Goal: Transaction & Acquisition: Book appointment/travel/reservation

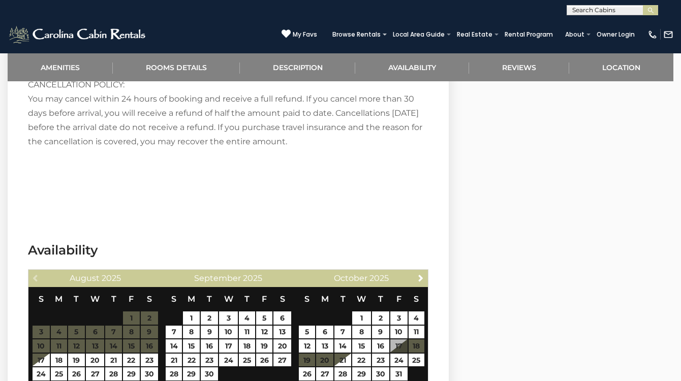
scroll to position [2200, 0]
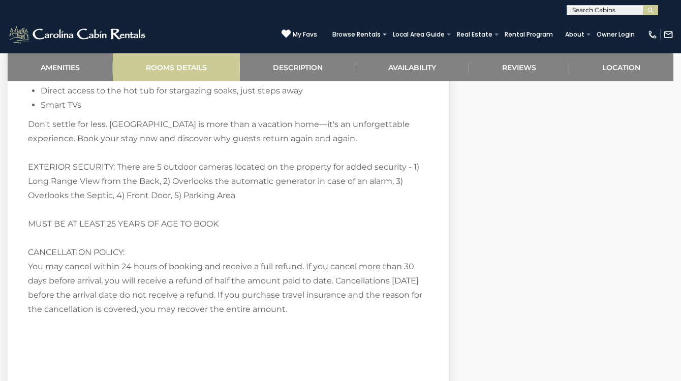
click at [186, 71] on link "Rooms Details" at bounding box center [176, 67] width 127 height 28
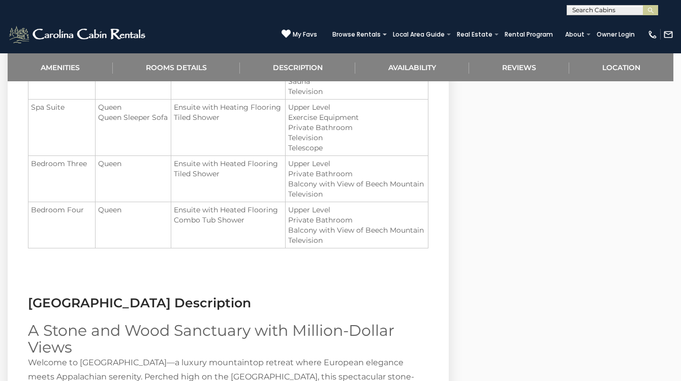
scroll to position [981, 0]
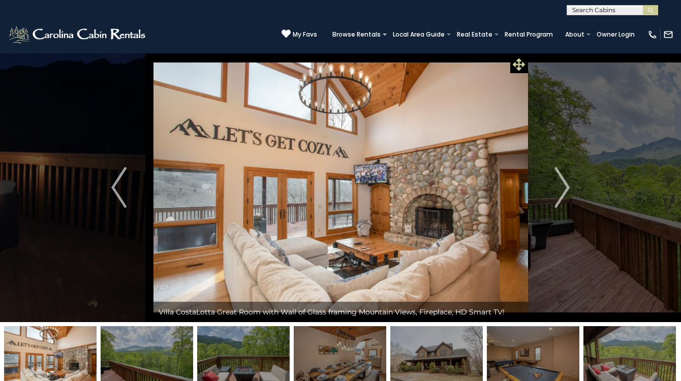
click at [518, 65] on icon at bounding box center [519, 64] width 12 height 12
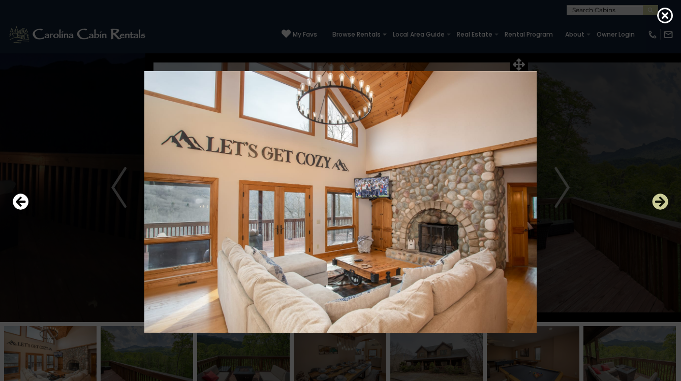
click at [658, 203] on icon "Next" at bounding box center [660, 202] width 16 height 16
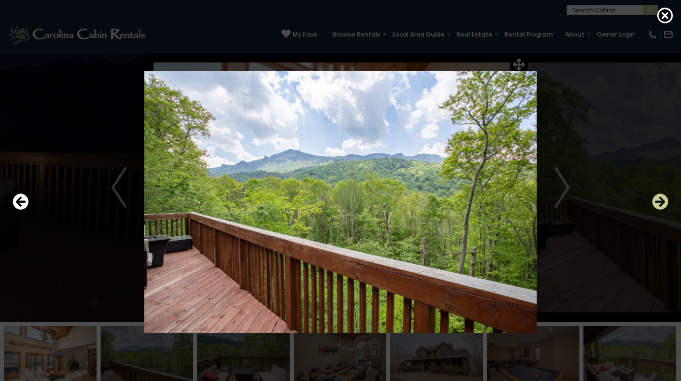
click at [658, 203] on icon "Next" at bounding box center [660, 202] width 16 height 16
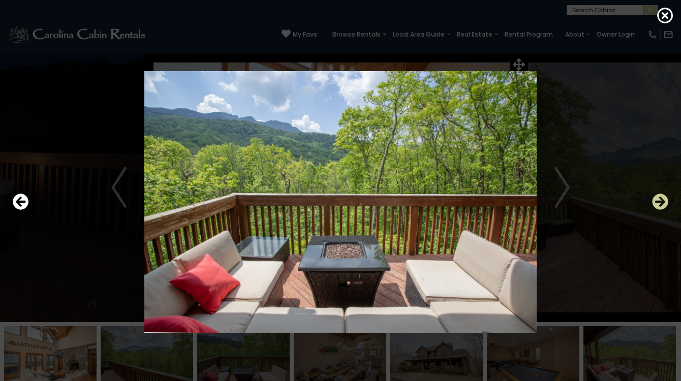
click at [658, 203] on icon "Next" at bounding box center [660, 202] width 16 height 16
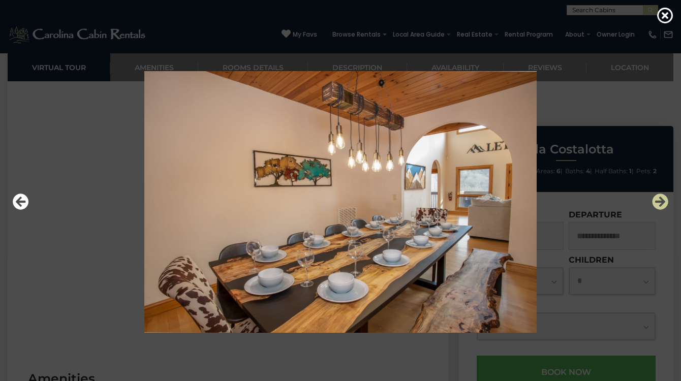
scroll to position [470, 0]
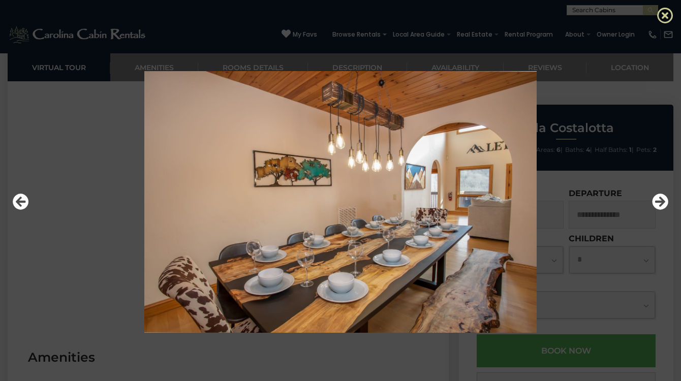
click at [664, 14] on icon at bounding box center [665, 15] width 16 height 16
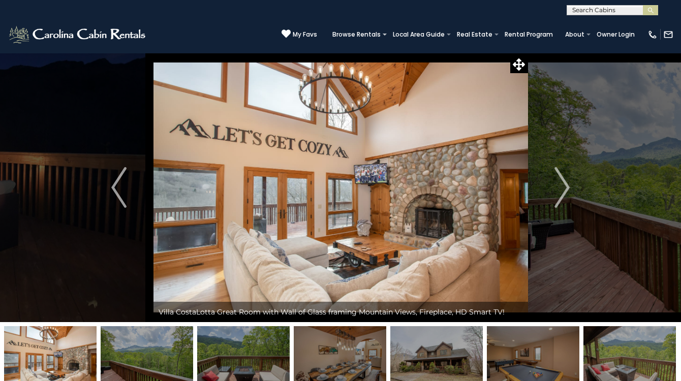
scroll to position [0, 0]
click at [518, 64] on icon at bounding box center [519, 64] width 12 height 12
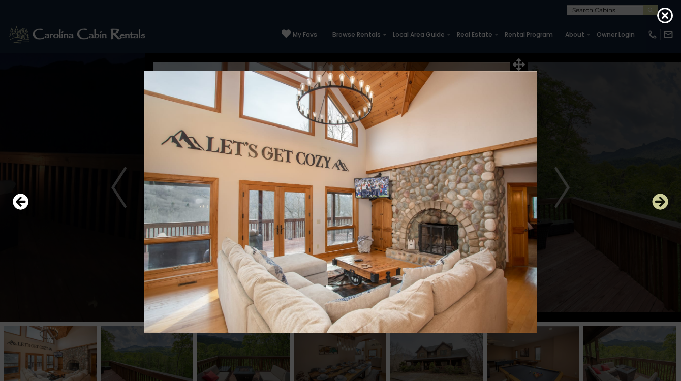
click at [663, 201] on icon "Next" at bounding box center [660, 202] width 16 height 16
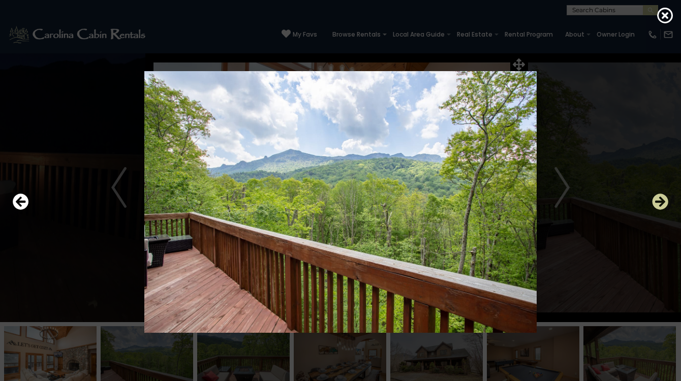
click at [663, 201] on icon "Next" at bounding box center [660, 202] width 16 height 16
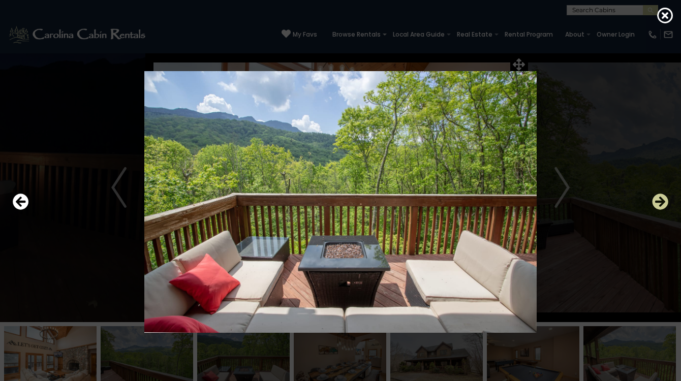
click at [663, 201] on icon "Next" at bounding box center [660, 202] width 16 height 16
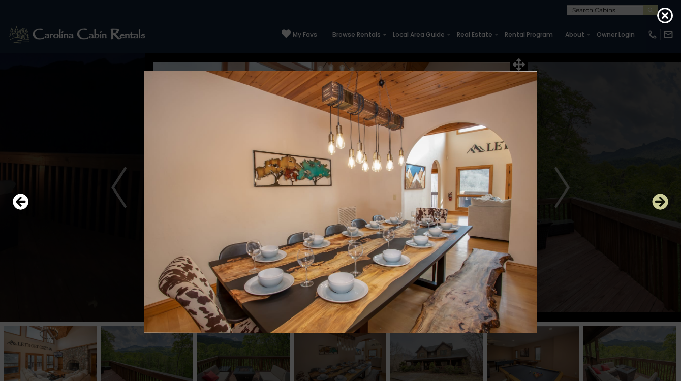
click at [663, 201] on icon "Next" at bounding box center [660, 202] width 16 height 16
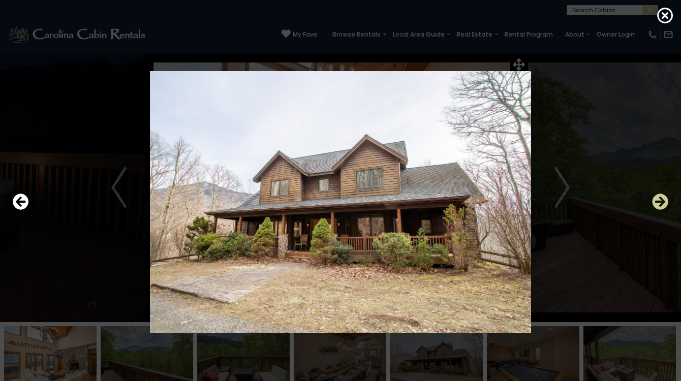
click at [663, 201] on icon "Next" at bounding box center [660, 202] width 16 height 16
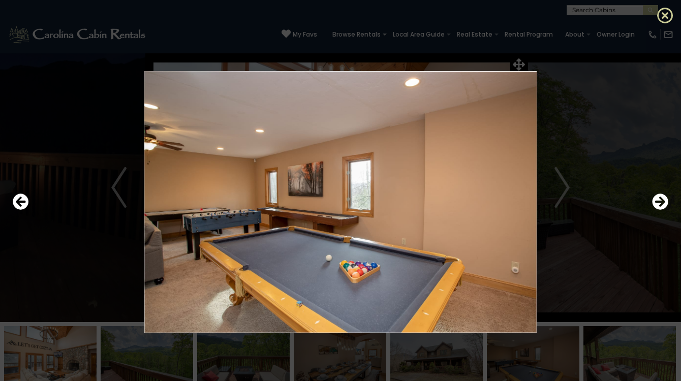
click at [666, 14] on icon at bounding box center [665, 15] width 16 height 16
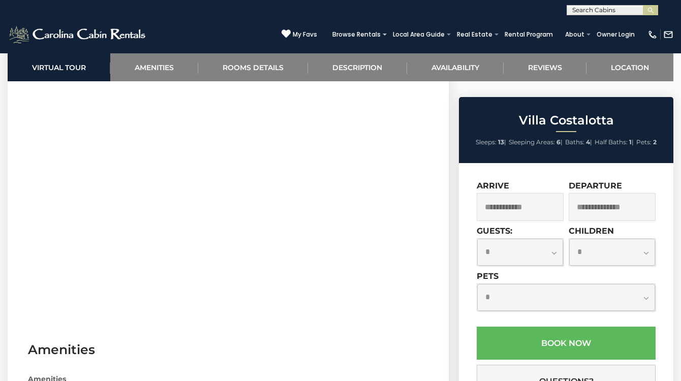
scroll to position [472, 0]
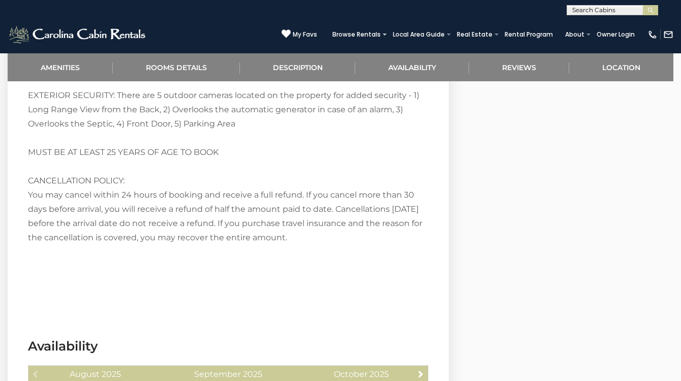
scroll to position [2234, 0]
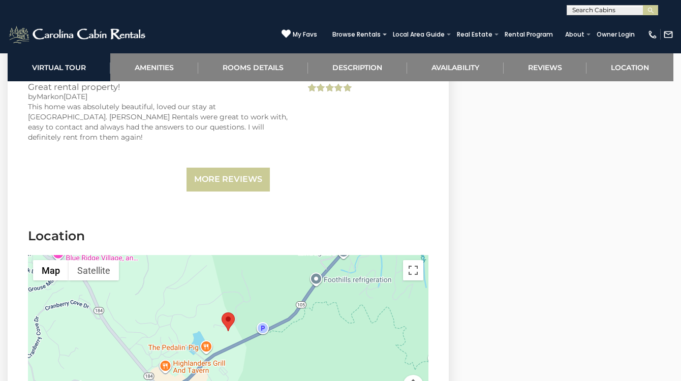
scroll to position [3502, 0]
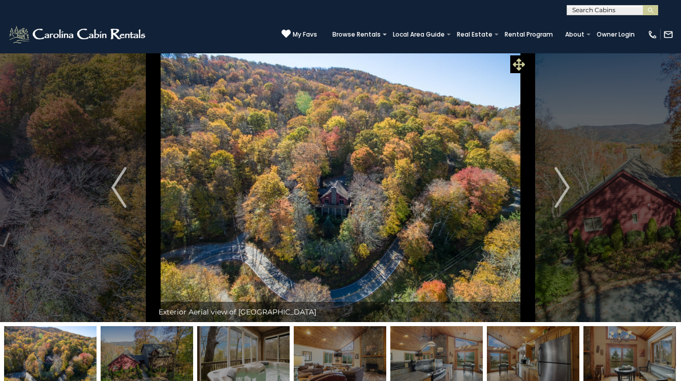
click at [520, 63] on icon at bounding box center [519, 64] width 12 height 12
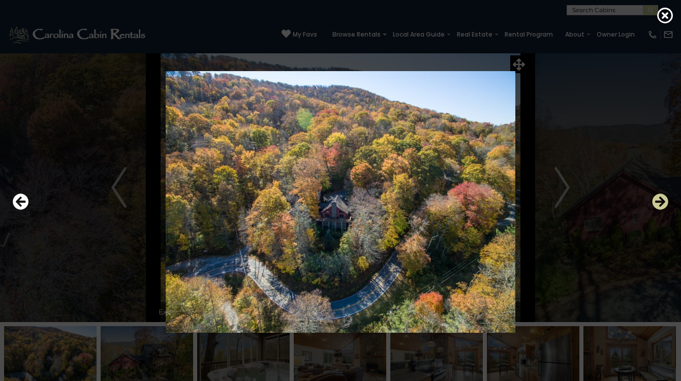
click at [661, 199] on icon "Next" at bounding box center [660, 202] width 16 height 16
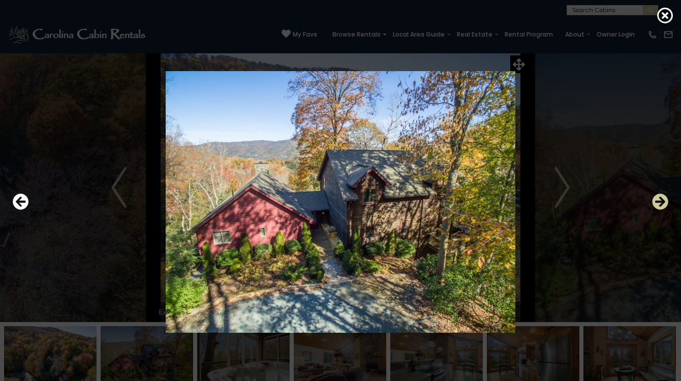
click at [661, 199] on icon "Next" at bounding box center [660, 202] width 16 height 16
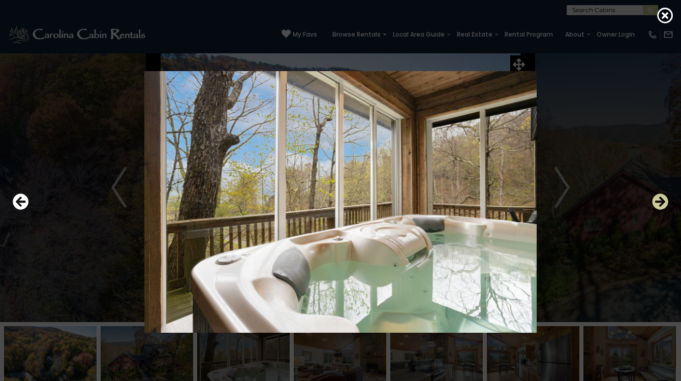
click at [661, 199] on icon "Next" at bounding box center [660, 202] width 16 height 16
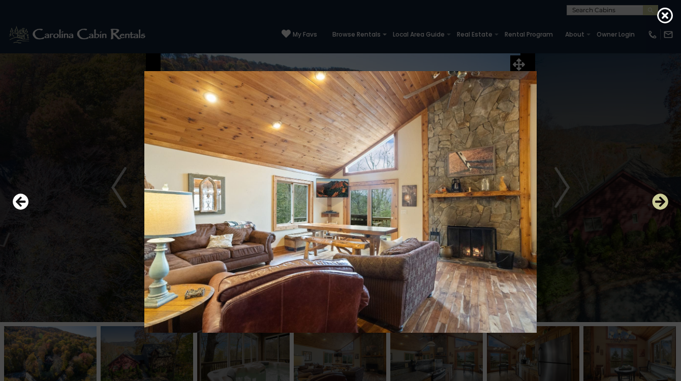
click at [661, 199] on icon "Next" at bounding box center [660, 202] width 16 height 16
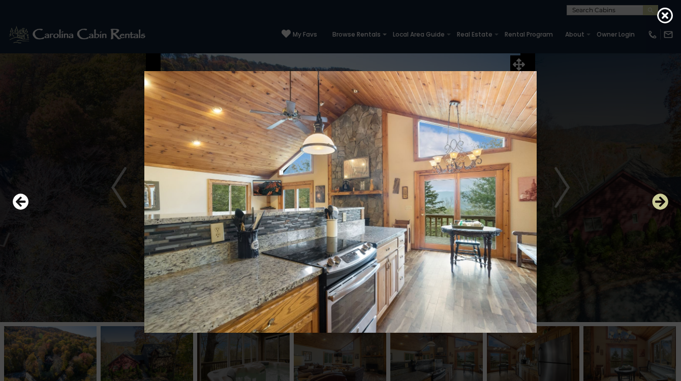
click at [661, 199] on icon "Next" at bounding box center [660, 202] width 16 height 16
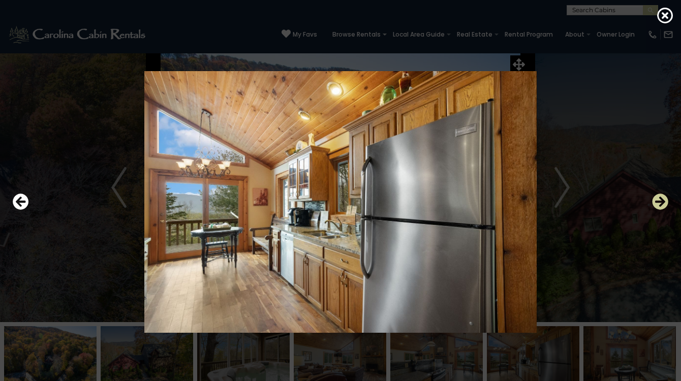
click at [661, 199] on icon "Next" at bounding box center [660, 202] width 16 height 16
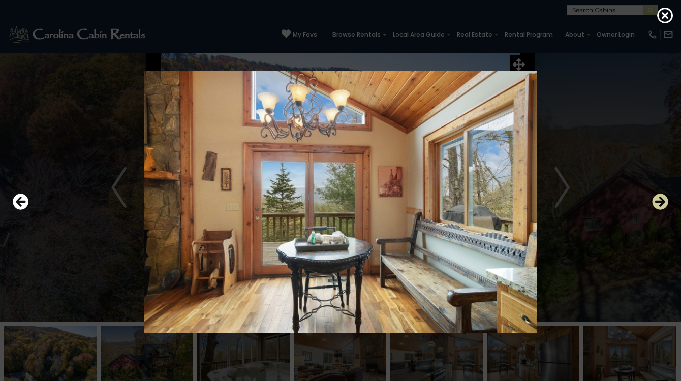
click at [661, 199] on icon "Next" at bounding box center [660, 202] width 16 height 16
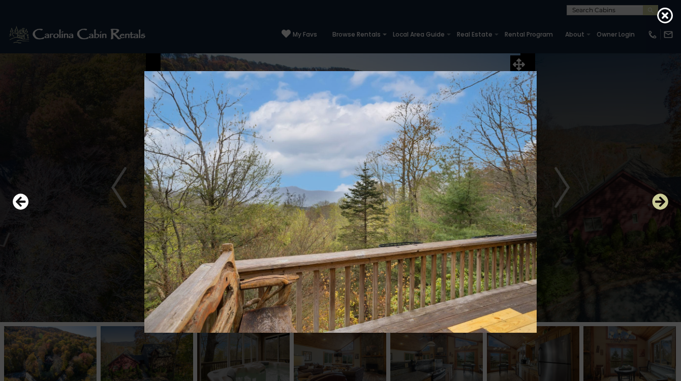
click at [661, 199] on icon "Next" at bounding box center [660, 202] width 16 height 16
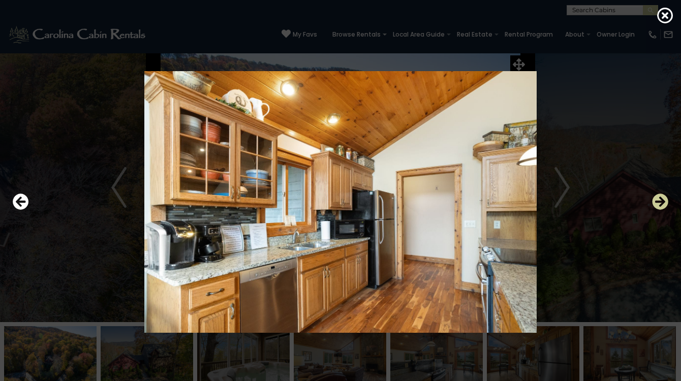
click at [661, 199] on icon "Next" at bounding box center [660, 202] width 16 height 16
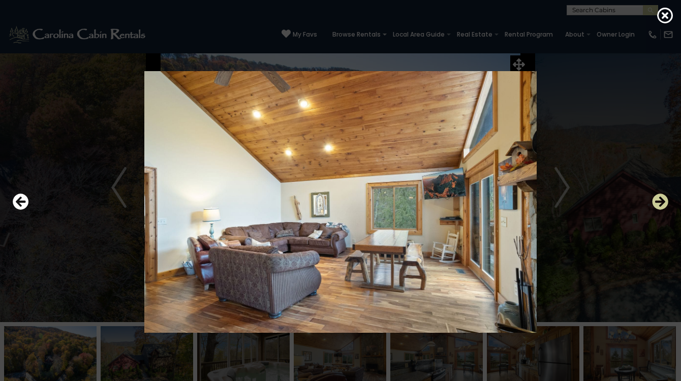
click at [661, 199] on icon "Next" at bounding box center [660, 202] width 16 height 16
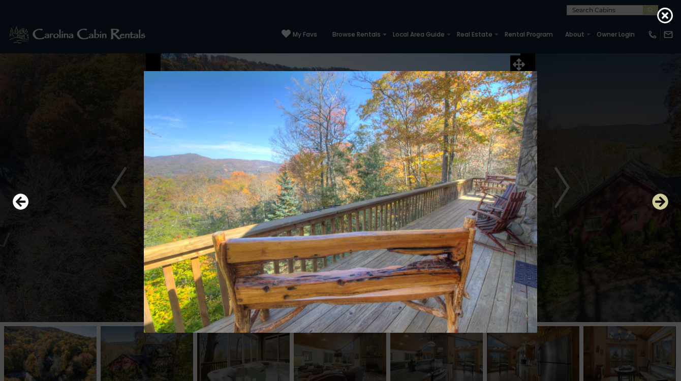
click at [661, 199] on icon "Next" at bounding box center [660, 202] width 16 height 16
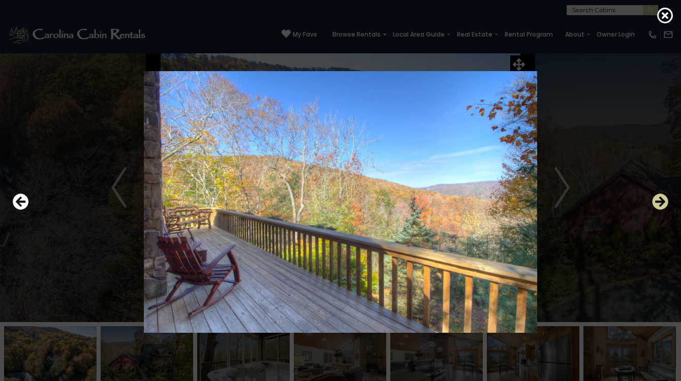
click at [661, 199] on icon "Next" at bounding box center [660, 202] width 16 height 16
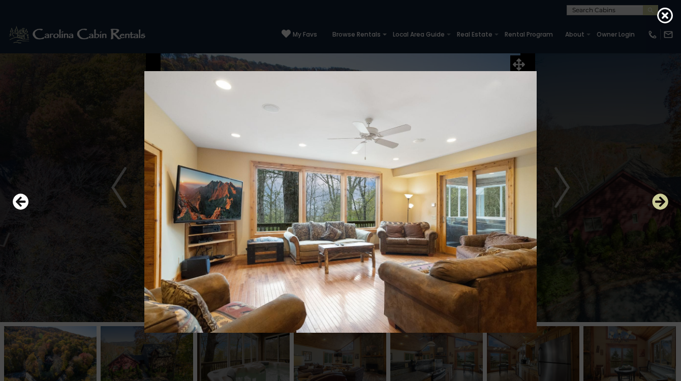
click at [661, 199] on icon "Next" at bounding box center [660, 202] width 16 height 16
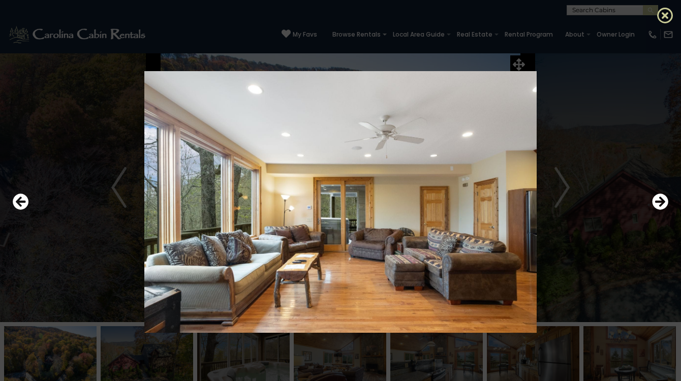
click at [662, 18] on icon at bounding box center [665, 15] width 16 height 16
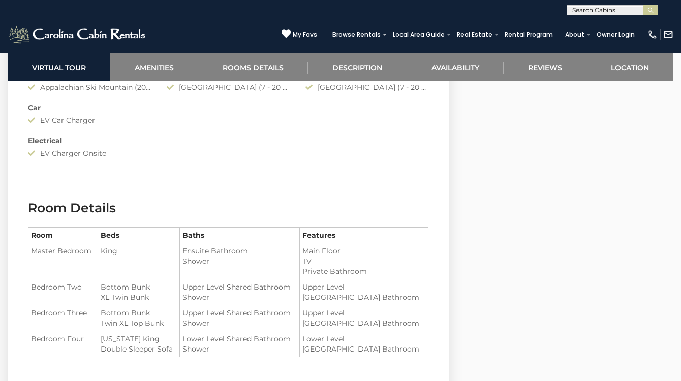
scroll to position [998, 0]
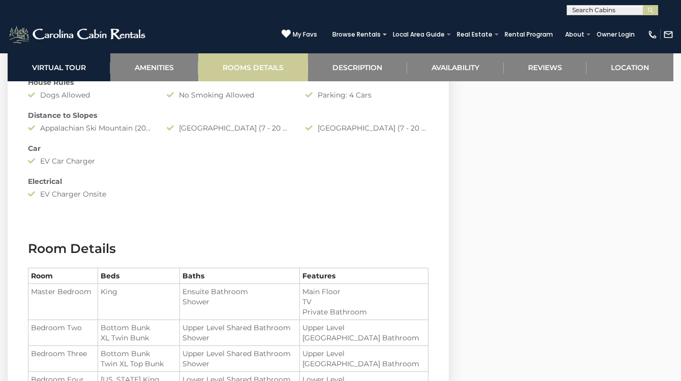
click at [276, 68] on link "Rooms Details" at bounding box center [253, 67] width 110 height 28
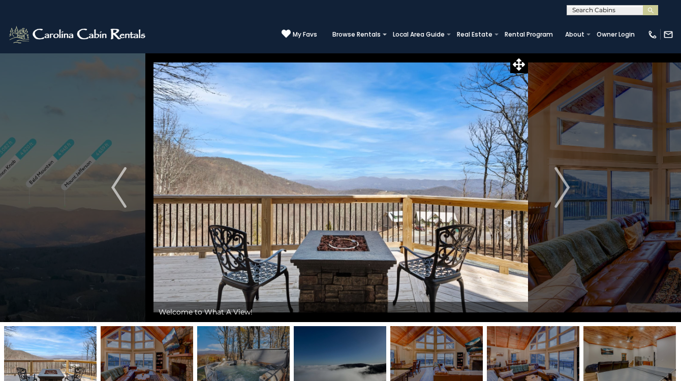
scroll to position [0, 0]
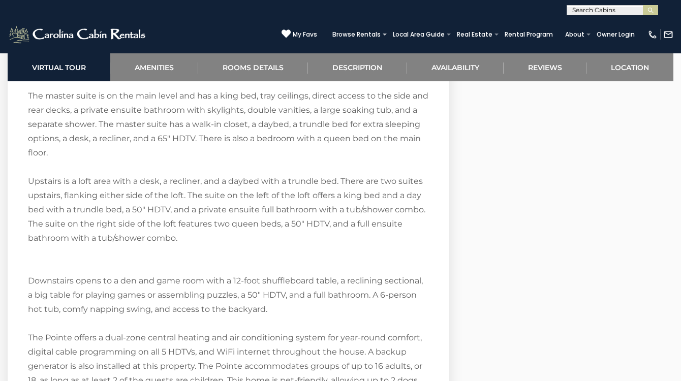
scroll to position [1840, 0]
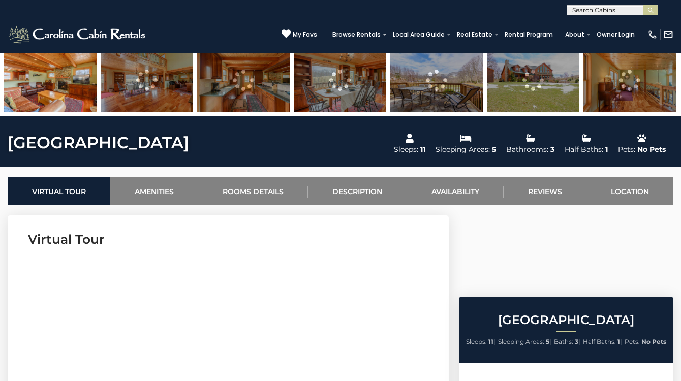
scroll to position [278, 0]
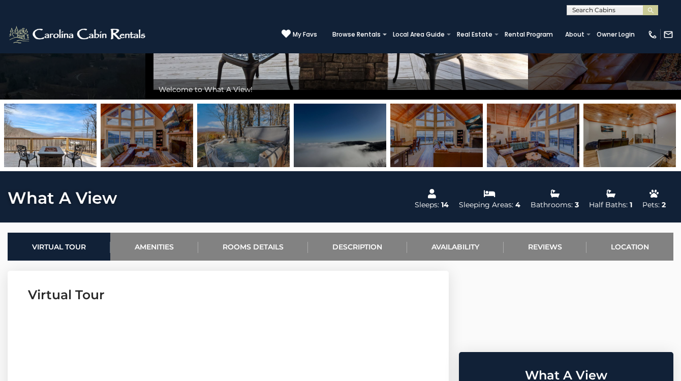
scroll to position [224, 0]
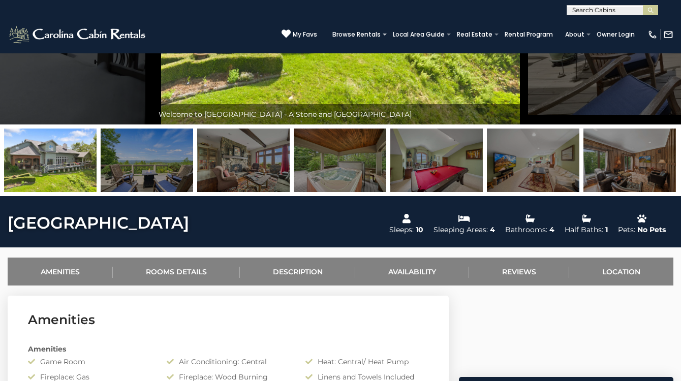
scroll to position [204, 0]
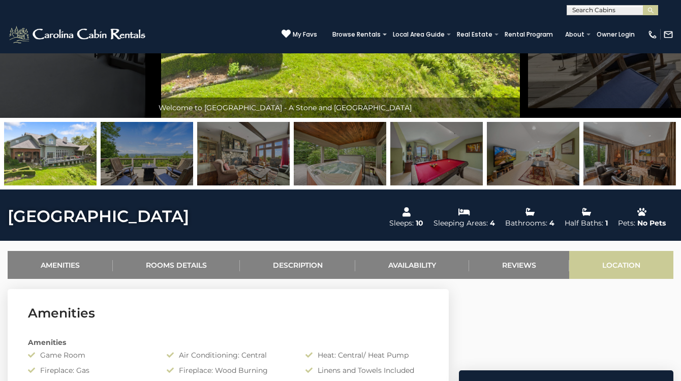
click at [641, 268] on link "Location" at bounding box center [621, 265] width 104 height 28
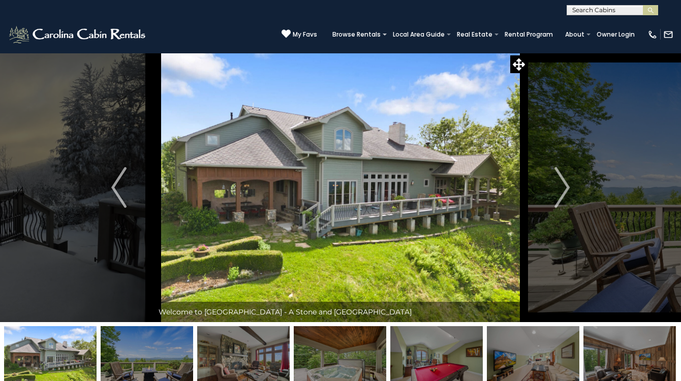
scroll to position [0, 0]
click at [517, 64] on icon at bounding box center [519, 64] width 12 height 12
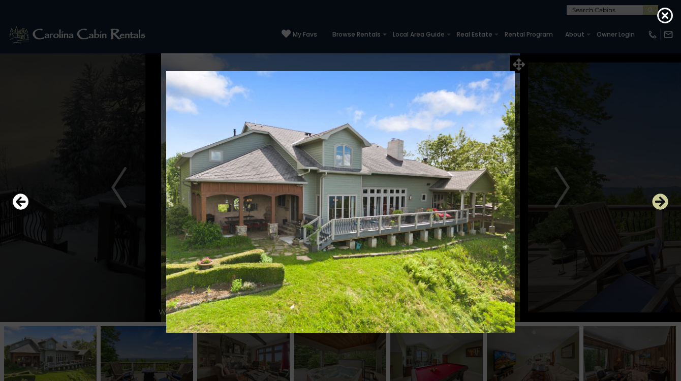
click at [663, 202] on icon "Next" at bounding box center [660, 202] width 16 height 16
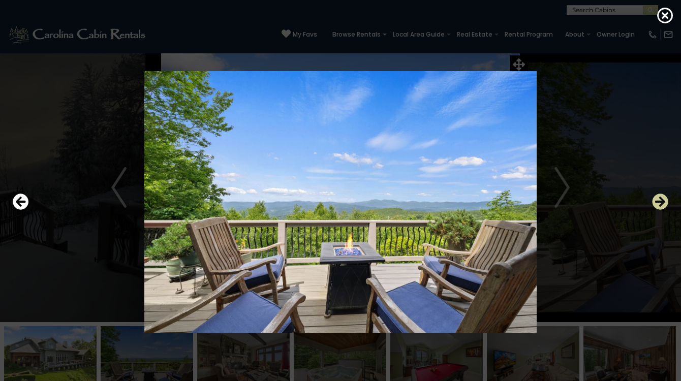
click at [663, 202] on icon "Next" at bounding box center [660, 202] width 16 height 16
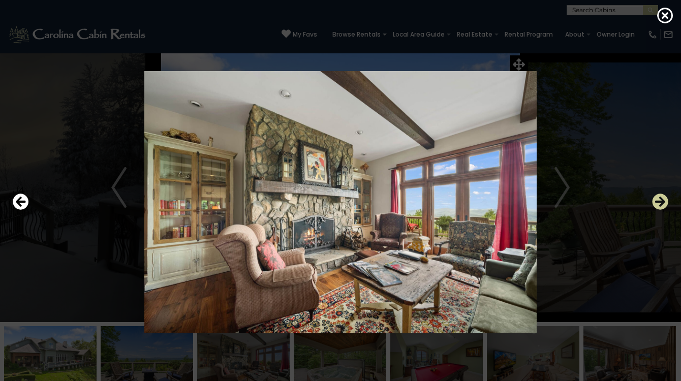
click at [662, 202] on icon "Next" at bounding box center [660, 202] width 16 height 16
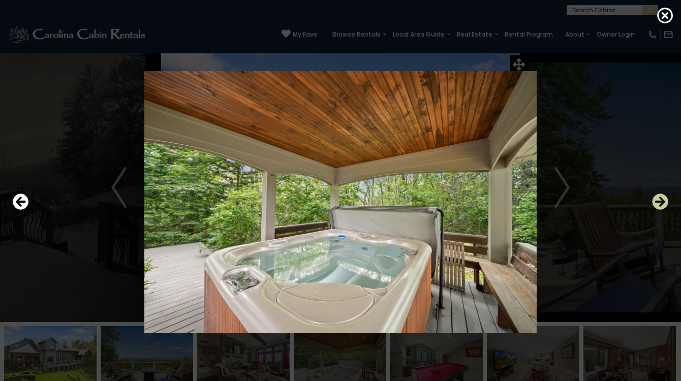
click at [662, 202] on icon "Next" at bounding box center [660, 202] width 16 height 16
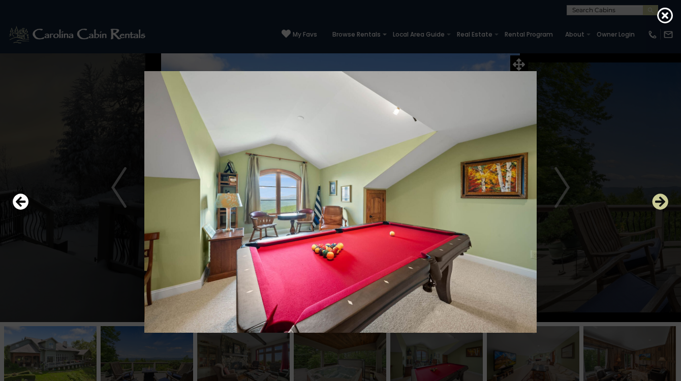
click at [662, 202] on icon "Next" at bounding box center [660, 202] width 16 height 16
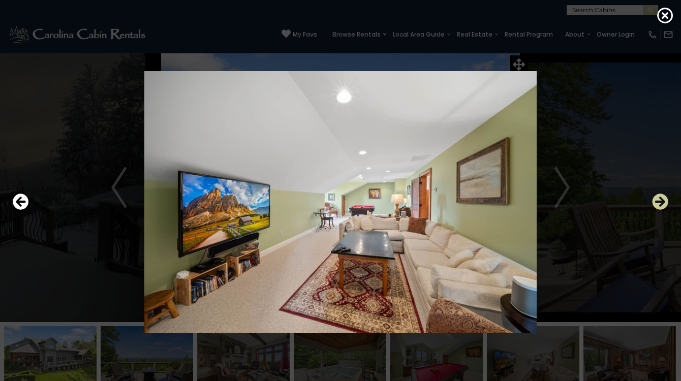
click at [660, 202] on icon "Next" at bounding box center [660, 202] width 16 height 16
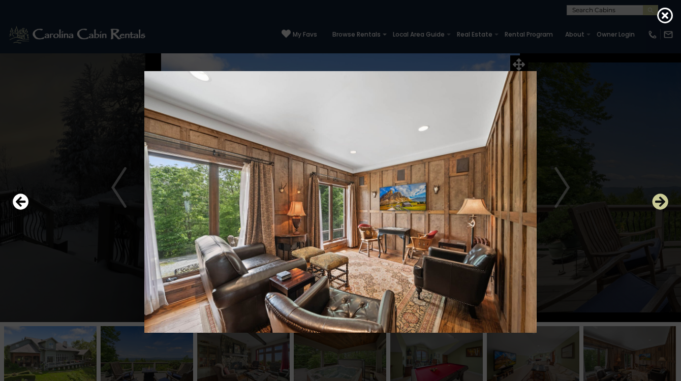
click at [660, 202] on icon "Next" at bounding box center [660, 202] width 16 height 16
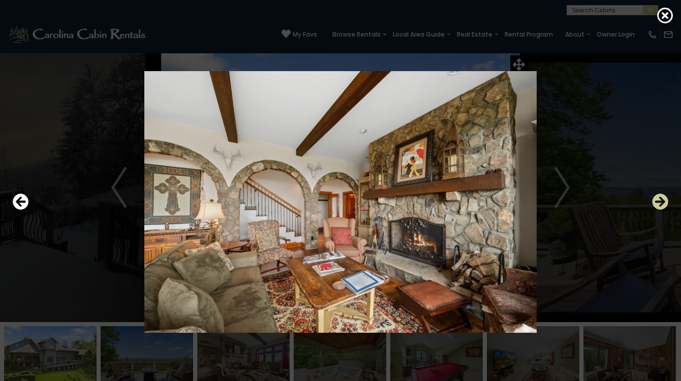
click at [660, 203] on icon "Next" at bounding box center [660, 202] width 16 height 16
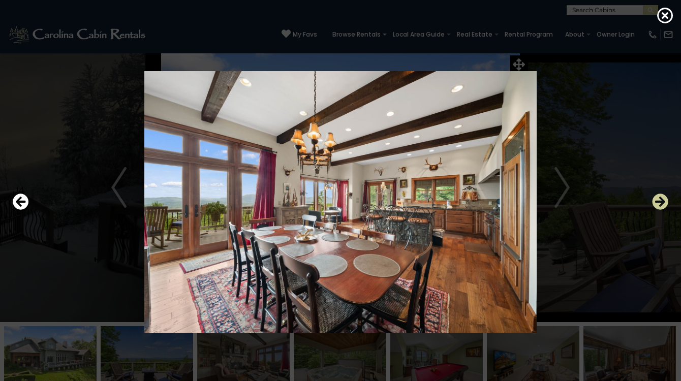
click at [660, 203] on icon "Next" at bounding box center [660, 202] width 16 height 16
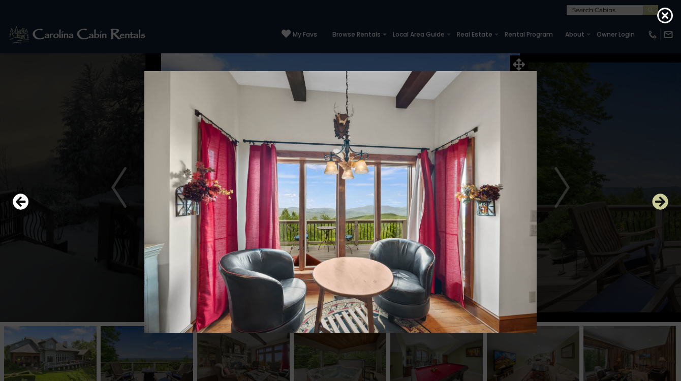
click at [660, 203] on icon "Next" at bounding box center [660, 202] width 16 height 16
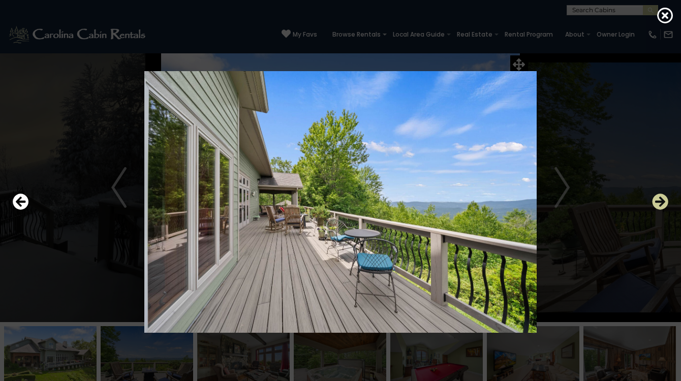
click at [660, 203] on icon "Next" at bounding box center [660, 202] width 16 height 16
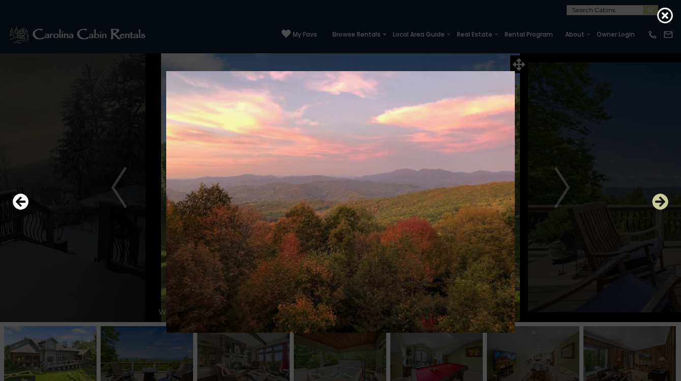
click at [660, 203] on icon "Next" at bounding box center [660, 202] width 16 height 16
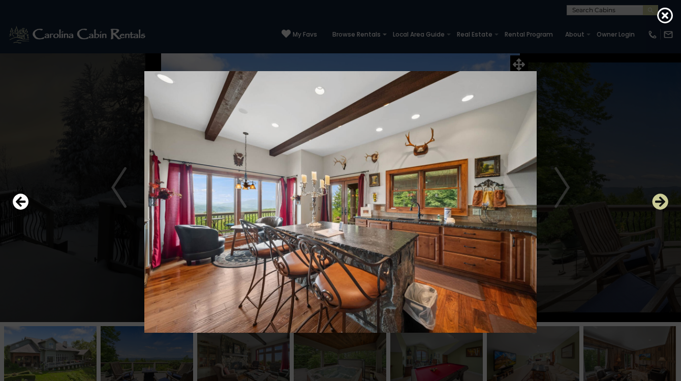
click at [660, 203] on icon "Next" at bounding box center [660, 202] width 16 height 16
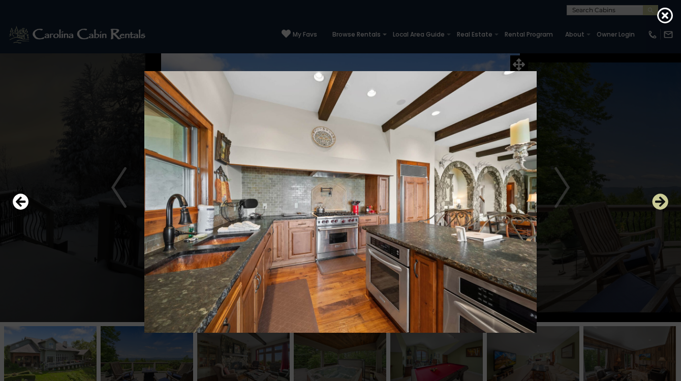
click at [660, 203] on icon "Next" at bounding box center [660, 202] width 16 height 16
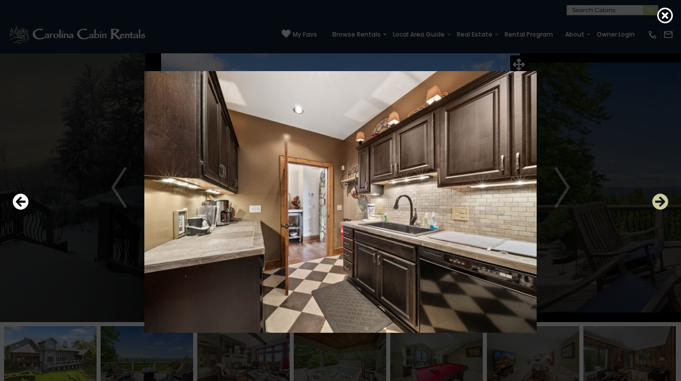
click at [660, 203] on icon "Next" at bounding box center [660, 202] width 16 height 16
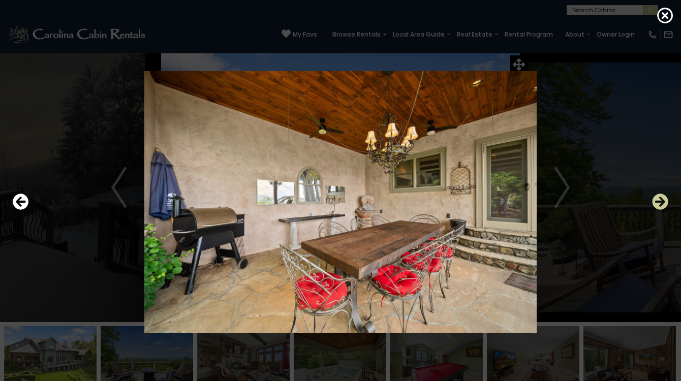
click at [660, 203] on icon "Next" at bounding box center [660, 202] width 16 height 16
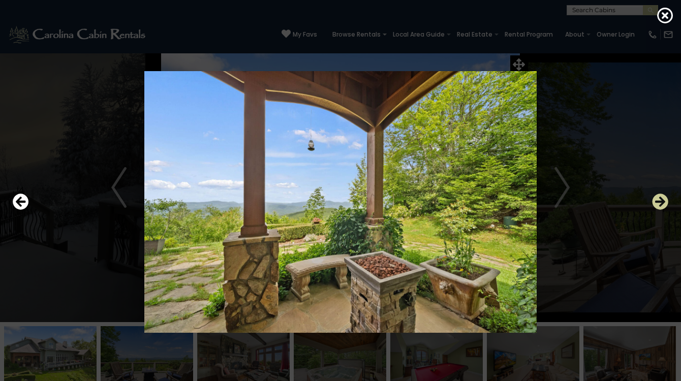
click at [660, 203] on icon "Next" at bounding box center [660, 202] width 16 height 16
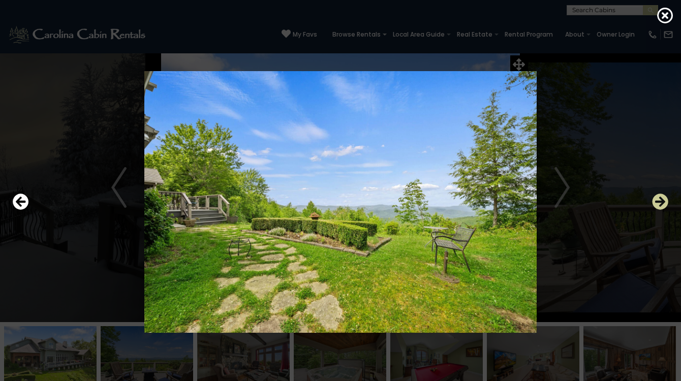
click at [660, 203] on icon "Next" at bounding box center [660, 202] width 16 height 16
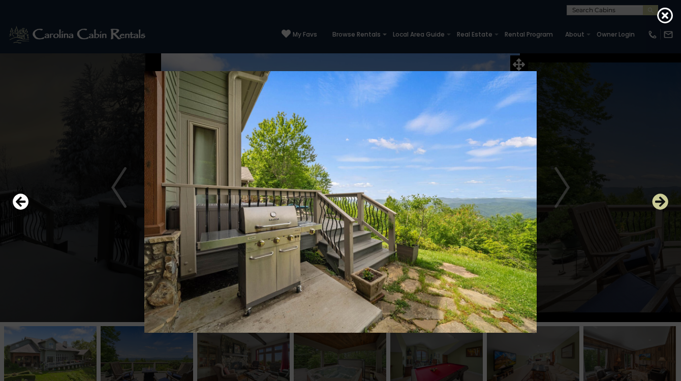
click at [660, 203] on icon "Next" at bounding box center [660, 202] width 16 height 16
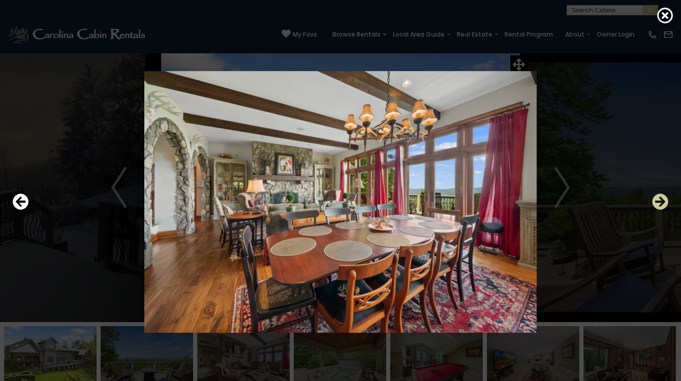
click at [660, 203] on icon "Next" at bounding box center [660, 202] width 16 height 16
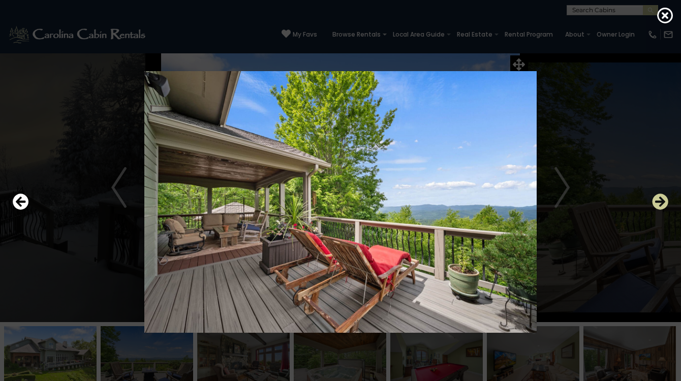
click at [660, 203] on icon "Next" at bounding box center [660, 202] width 16 height 16
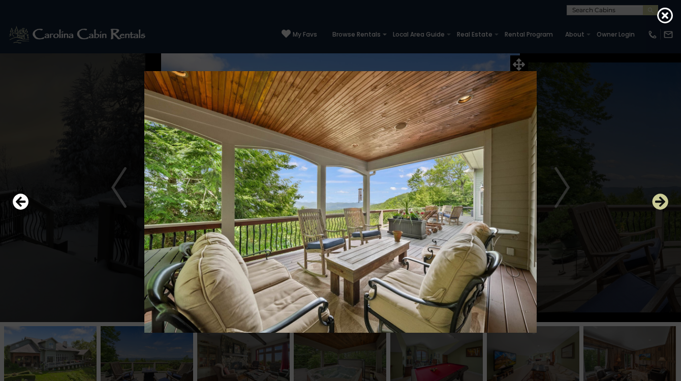
click at [660, 203] on icon "Next" at bounding box center [660, 202] width 16 height 16
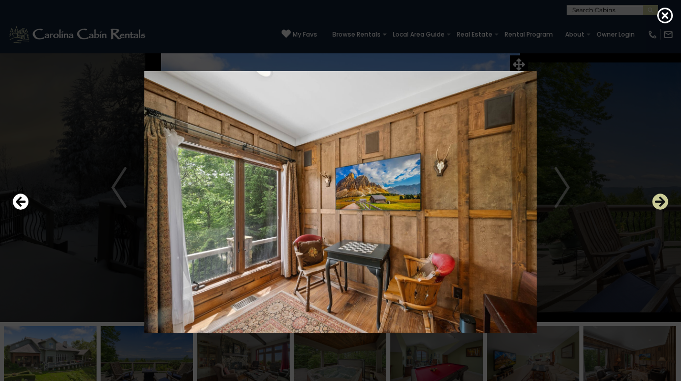
click at [660, 203] on icon "Next" at bounding box center [660, 202] width 16 height 16
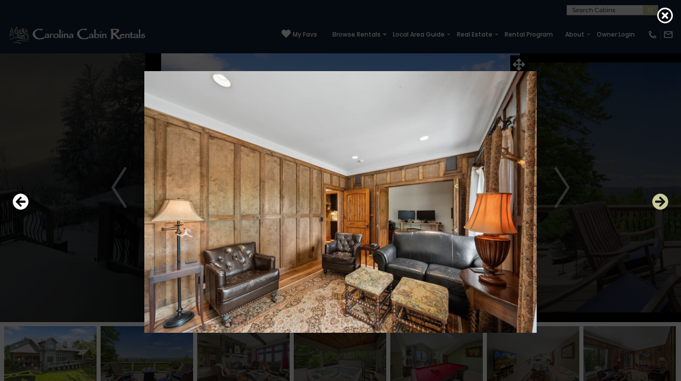
click at [661, 202] on icon "Next" at bounding box center [660, 202] width 16 height 16
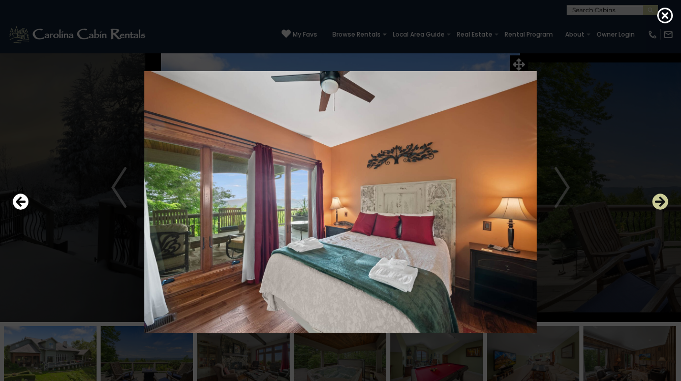
click at [661, 202] on icon "Next" at bounding box center [660, 202] width 16 height 16
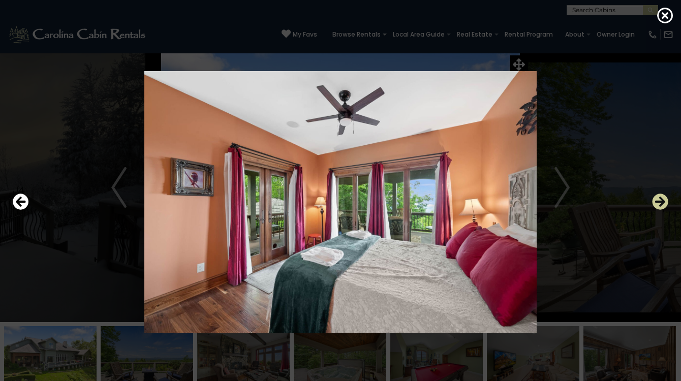
click at [661, 202] on icon "Next" at bounding box center [660, 202] width 16 height 16
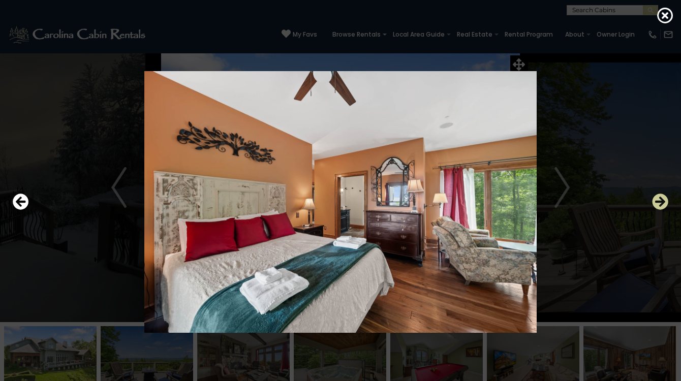
click at [661, 202] on icon "Next" at bounding box center [660, 202] width 16 height 16
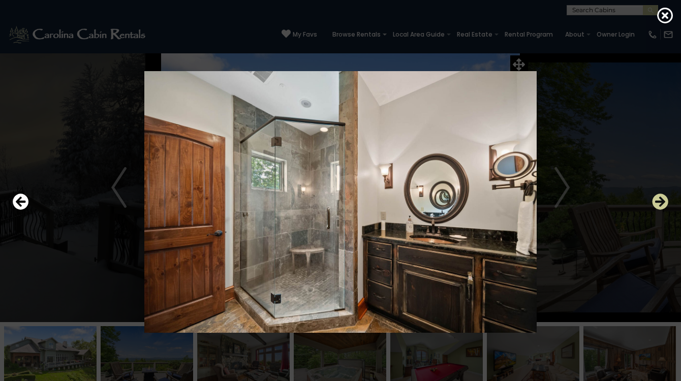
click at [661, 202] on icon "Next" at bounding box center [660, 202] width 16 height 16
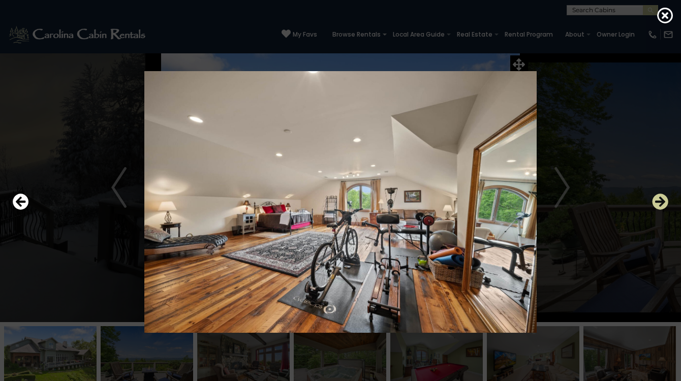
click at [661, 203] on icon "Next" at bounding box center [660, 202] width 16 height 16
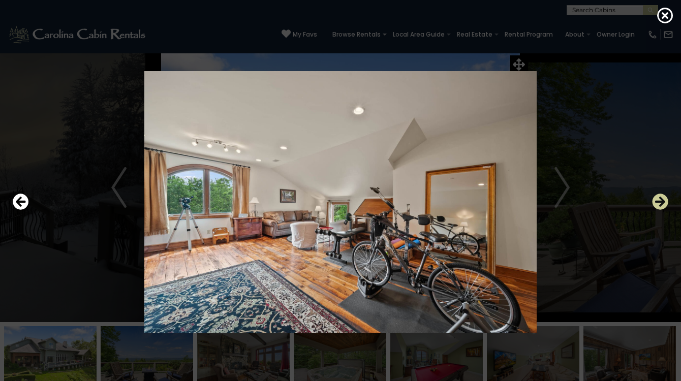
click at [661, 203] on icon "Next" at bounding box center [660, 202] width 16 height 16
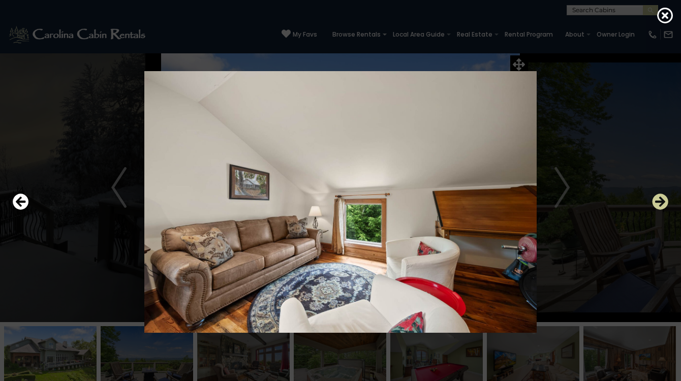
click at [661, 203] on icon "Next" at bounding box center [660, 202] width 16 height 16
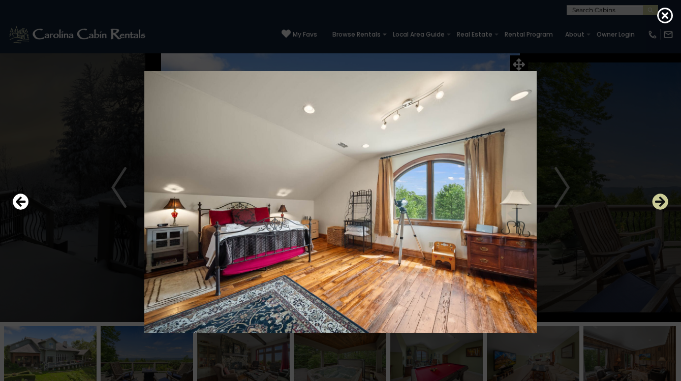
click at [660, 203] on icon "Next" at bounding box center [660, 202] width 16 height 16
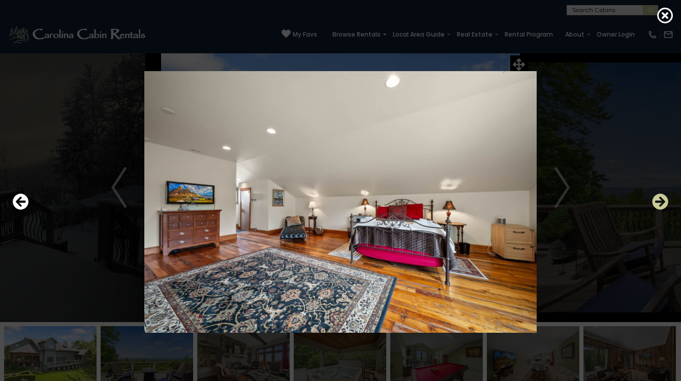
click at [660, 203] on icon "Next" at bounding box center [660, 202] width 16 height 16
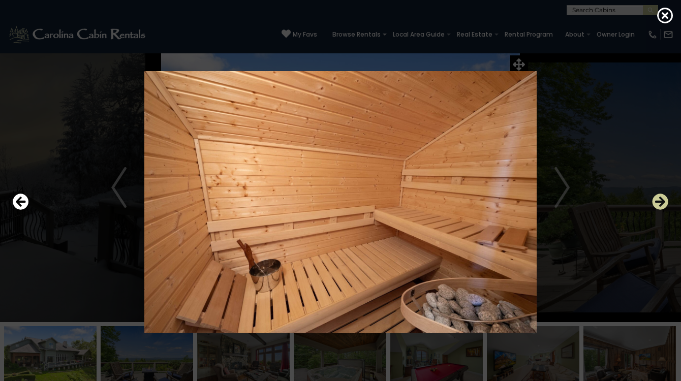
click at [660, 203] on icon "Next" at bounding box center [660, 202] width 16 height 16
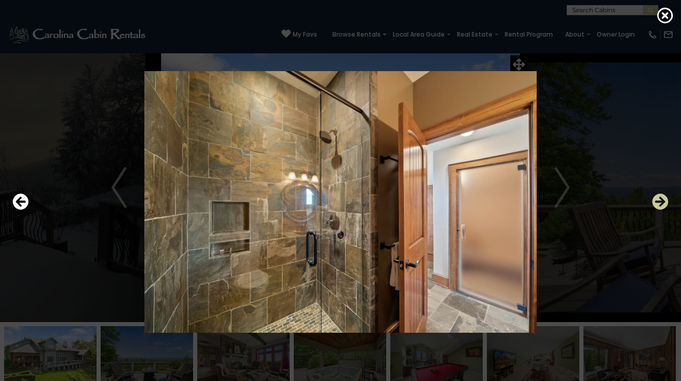
click at [660, 203] on icon "Next" at bounding box center [660, 202] width 16 height 16
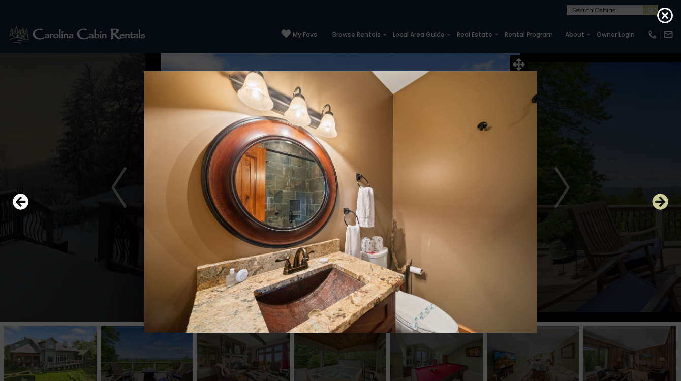
click at [660, 203] on icon "Next" at bounding box center [660, 202] width 16 height 16
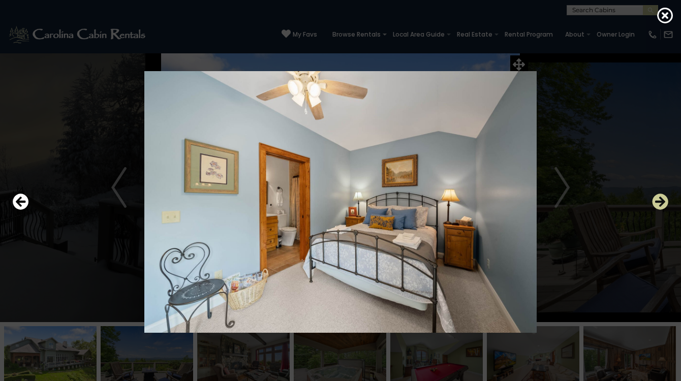
click at [660, 203] on icon "Next" at bounding box center [660, 202] width 16 height 16
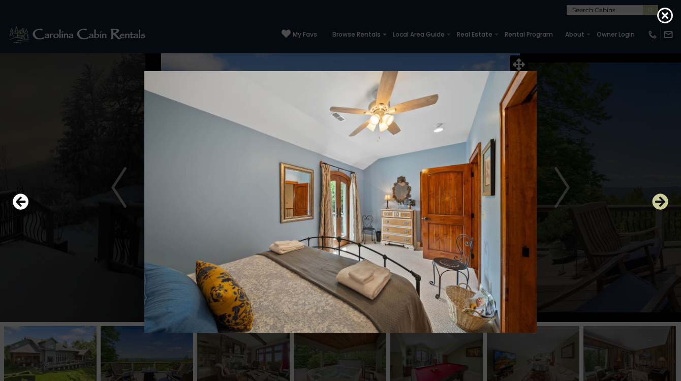
click at [660, 203] on icon "Next" at bounding box center [660, 202] width 16 height 16
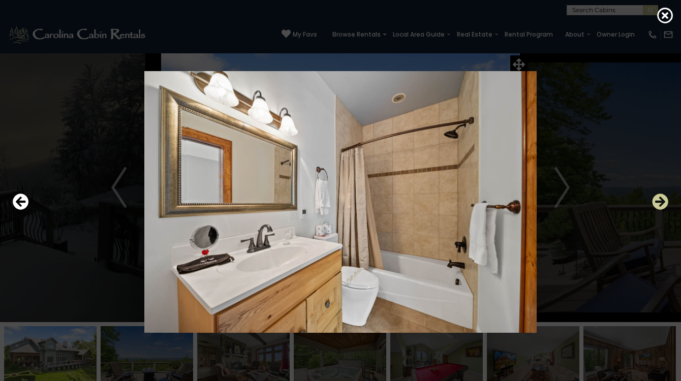
click at [660, 203] on icon "Next" at bounding box center [660, 202] width 16 height 16
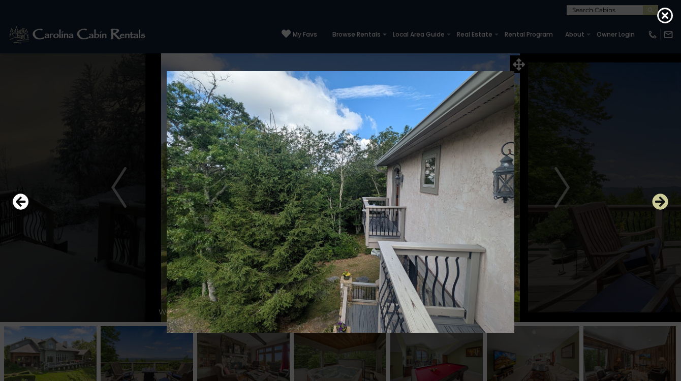
click at [660, 203] on icon "Next" at bounding box center [660, 202] width 16 height 16
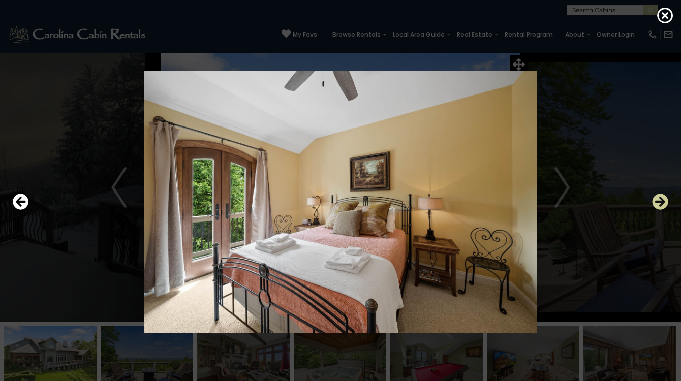
click at [660, 203] on icon "Next" at bounding box center [660, 202] width 16 height 16
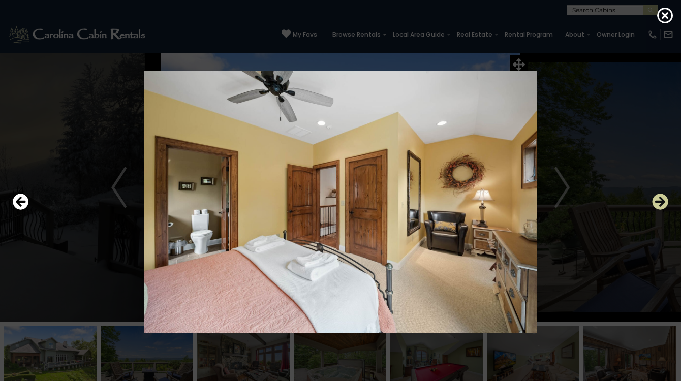
click at [660, 203] on icon "Next" at bounding box center [660, 202] width 16 height 16
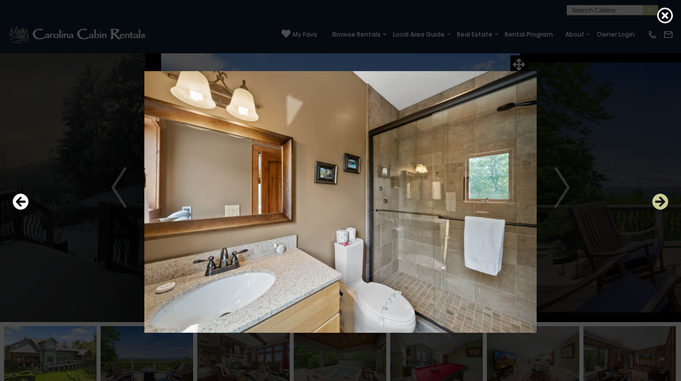
click at [660, 203] on icon "Next" at bounding box center [660, 202] width 16 height 16
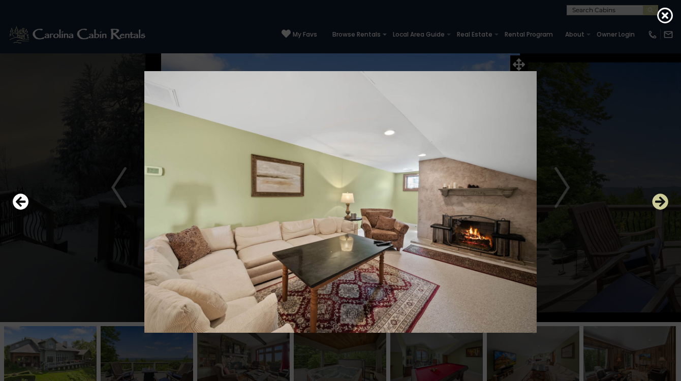
click at [660, 203] on icon "Next" at bounding box center [660, 202] width 16 height 16
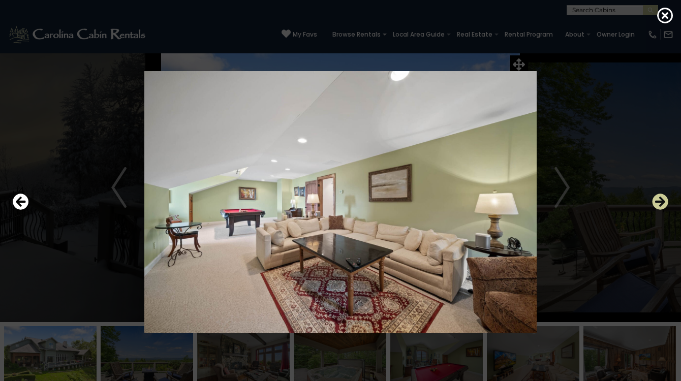
click at [660, 203] on icon "Next" at bounding box center [660, 202] width 16 height 16
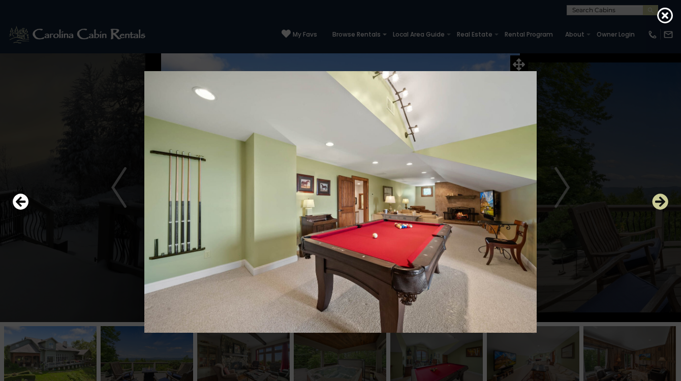
click at [660, 203] on icon "Next" at bounding box center [660, 202] width 16 height 16
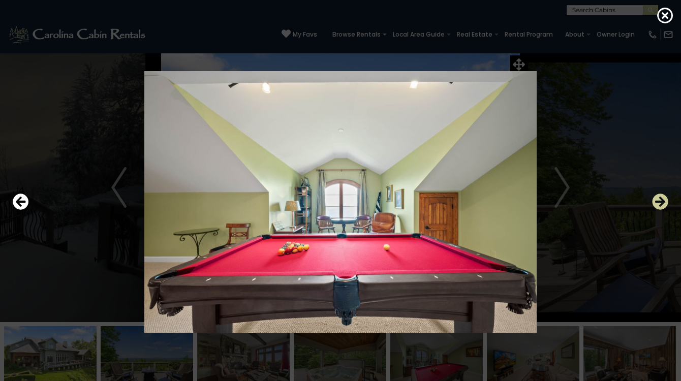
click at [660, 203] on icon "Next" at bounding box center [660, 202] width 16 height 16
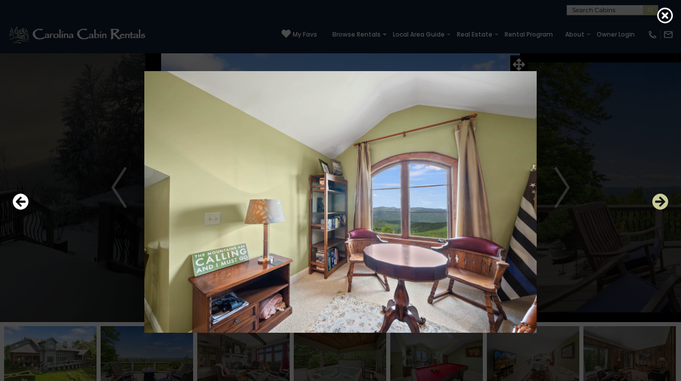
click at [660, 203] on icon "Next" at bounding box center [660, 202] width 16 height 16
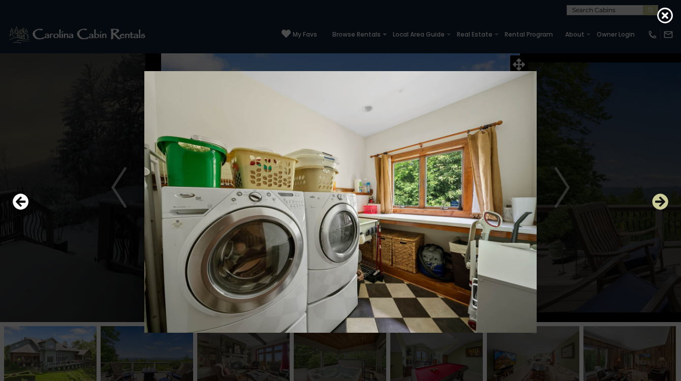
click at [660, 203] on icon "Next" at bounding box center [660, 202] width 16 height 16
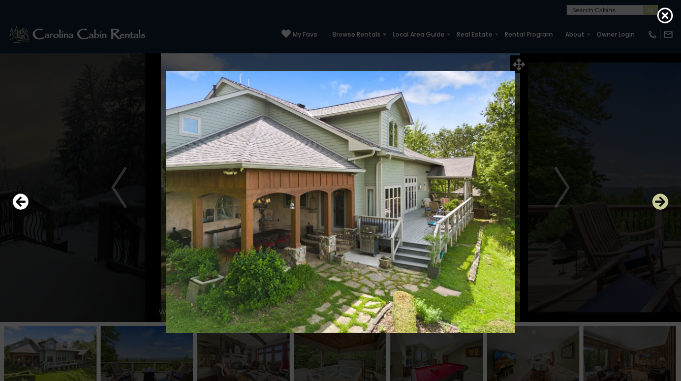
click at [660, 203] on icon "Next" at bounding box center [660, 202] width 16 height 16
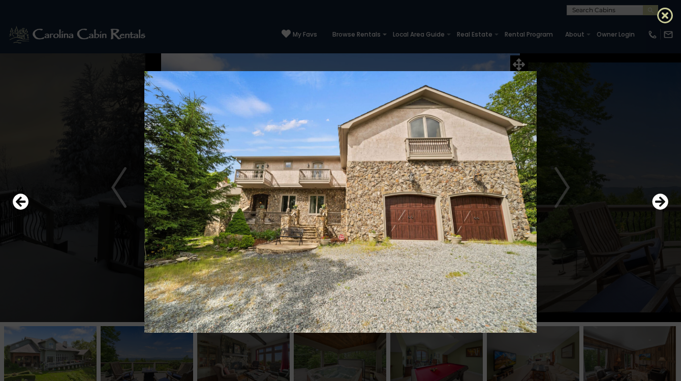
click at [664, 8] on icon at bounding box center [665, 15] width 16 height 16
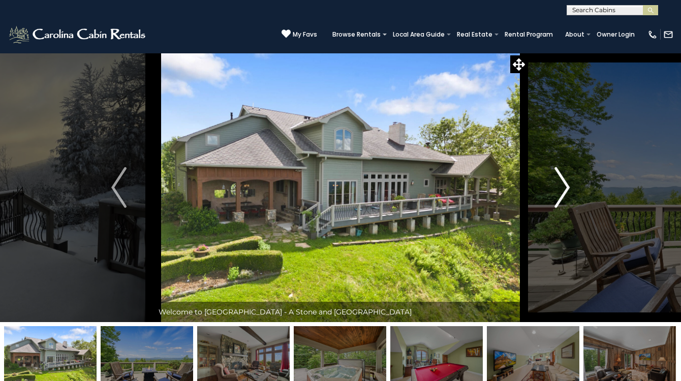
click at [563, 185] on img "Next" at bounding box center [561, 187] width 15 height 41
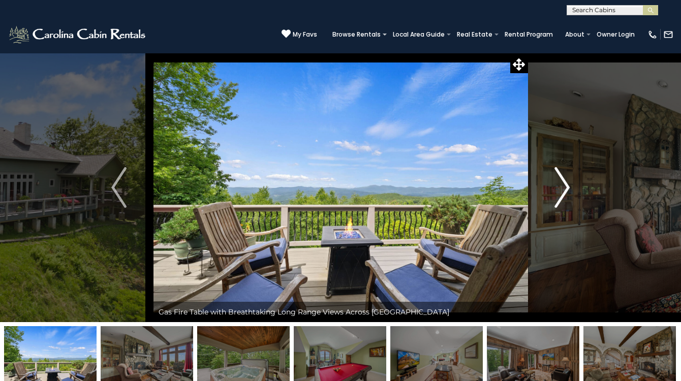
click at [564, 186] on img "Next" at bounding box center [561, 187] width 15 height 41
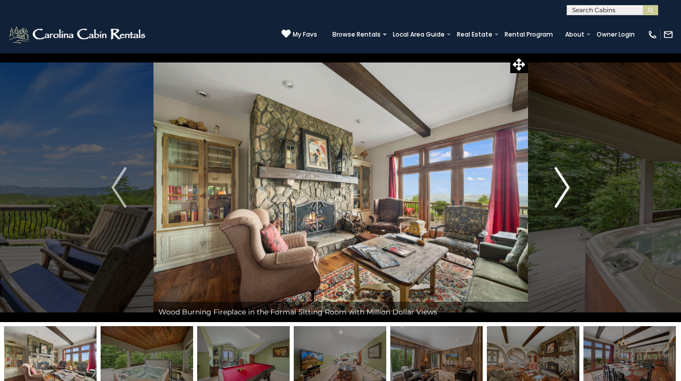
click at [564, 186] on img "Next" at bounding box center [561, 187] width 15 height 41
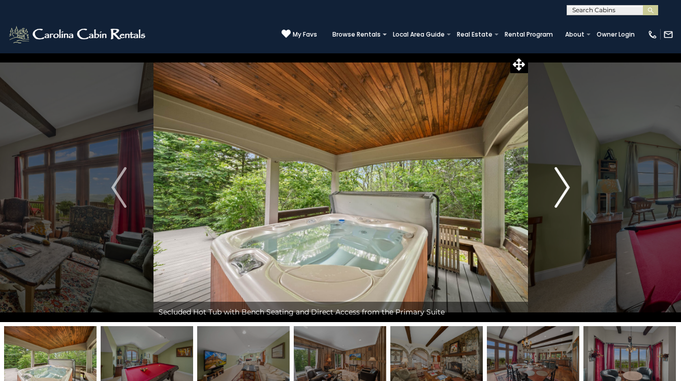
click at [564, 186] on img "Next" at bounding box center [561, 187] width 15 height 41
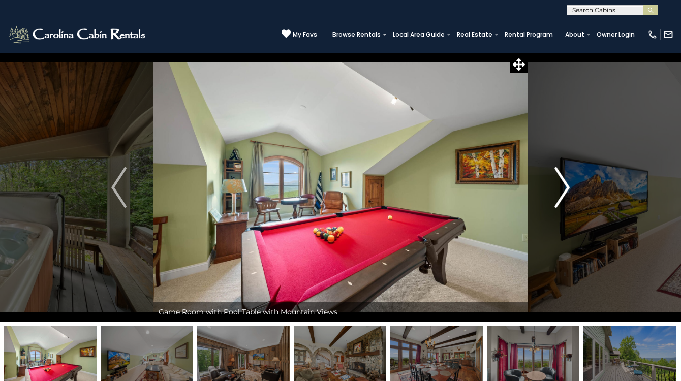
click at [567, 189] on img "Next" at bounding box center [561, 187] width 15 height 41
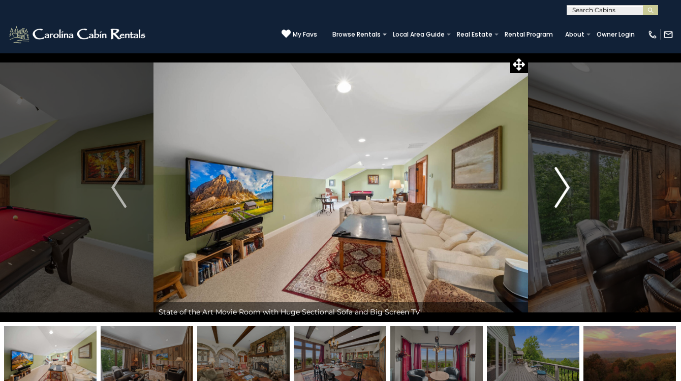
click at [565, 187] on img "Next" at bounding box center [561, 187] width 15 height 41
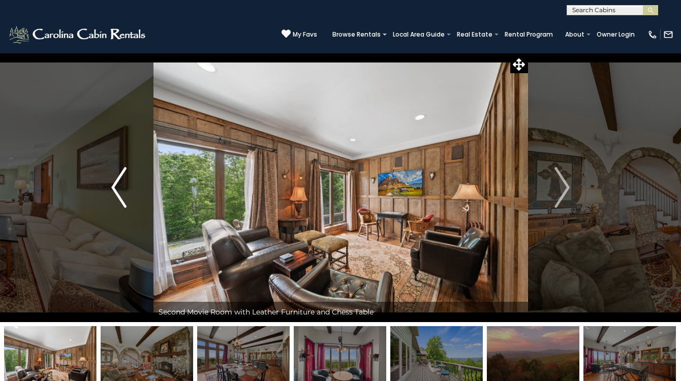
click at [117, 187] on img "Previous" at bounding box center [118, 187] width 15 height 41
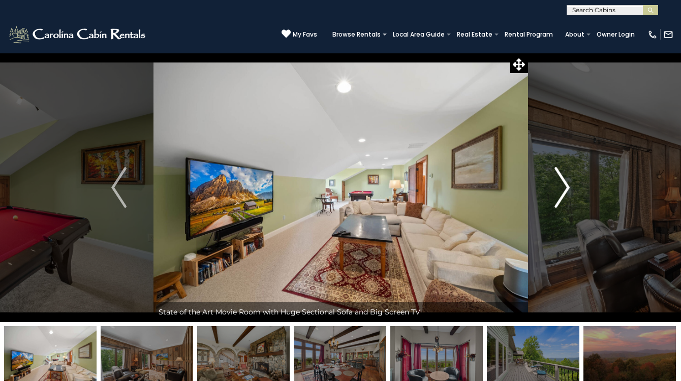
click at [567, 185] on img "Next" at bounding box center [561, 187] width 15 height 41
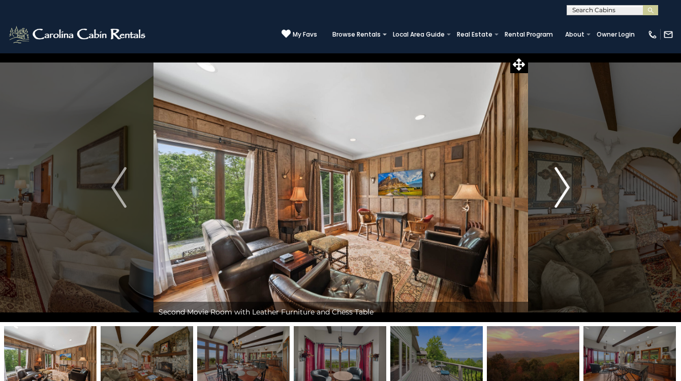
click at [565, 183] on img "Next" at bounding box center [561, 187] width 15 height 41
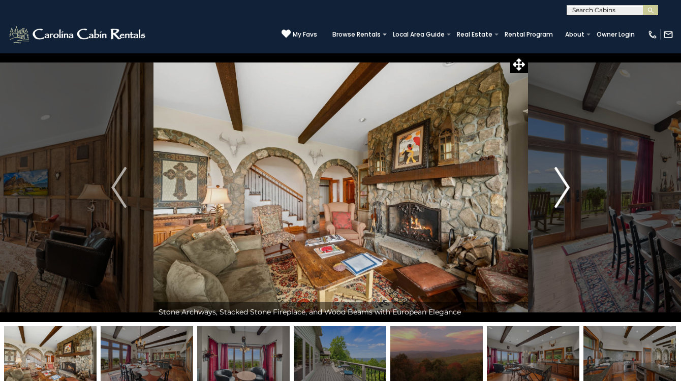
click at [565, 182] on img "Next" at bounding box center [561, 187] width 15 height 41
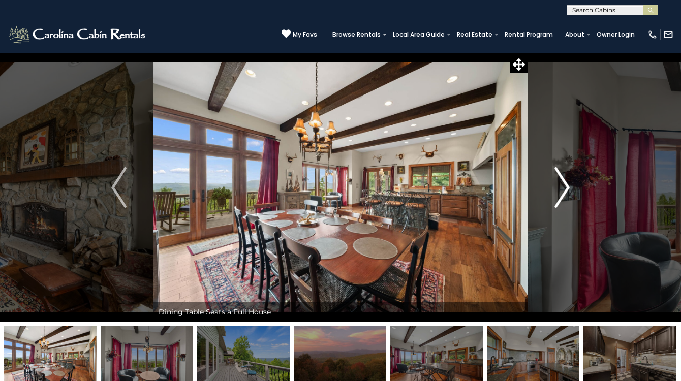
click at [565, 182] on img "Next" at bounding box center [561, 187] width 15 height 41
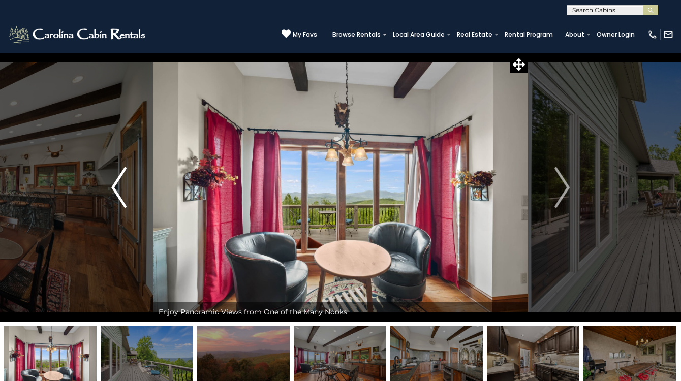
click at [116, 189] on img "Previous" at bounding box center [118, 187] width 15 height 41
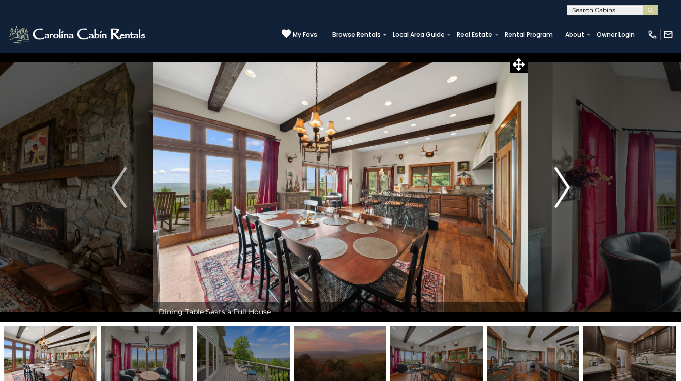
click at [562, 186] on img "Next" at bounding box center [561, 187] width 15 height 41
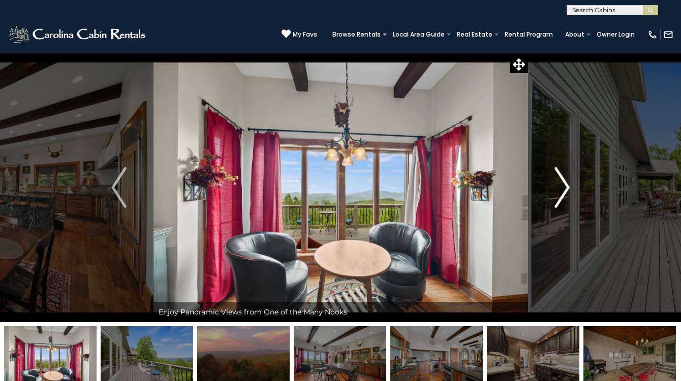
click at [562, 186] on img "Next" at bounding box center [561, 187] width 15 height 41
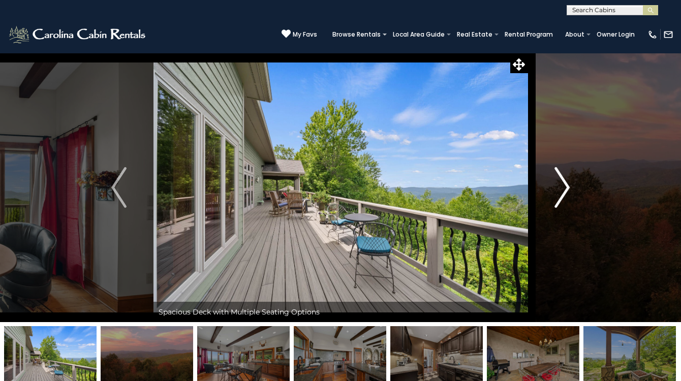
click at [562, 186] on img "Next" at bounding box center [561, 187] width 15 height 41
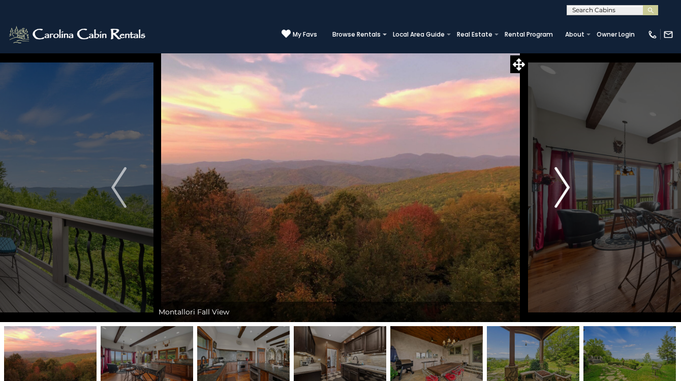
click at [562, 186] on img "Next" at bounding box center [561, 187] width 15 height 41
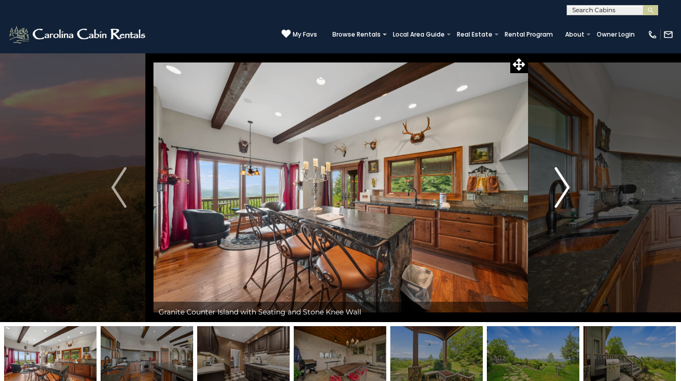
click at [562, 186] on img "Next" at bounding box center [561, 187] width 15 height 41
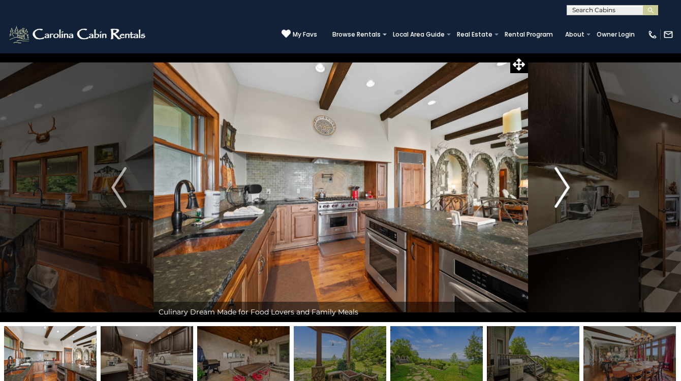
click at [562, 185] on img "Next" at bounding box center [561, 187] width 15 height 41
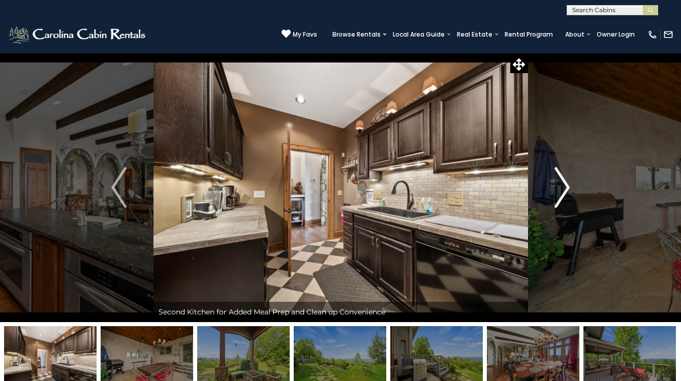
click at [562, 185] on img "Next" at bounding box center [561, 187] width 15 height 41
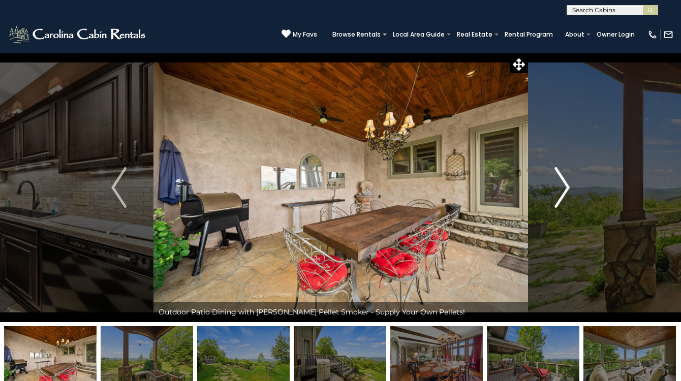
click at [562, 185] on img "Next" at bounding box center [561, 187] width 15 height 41
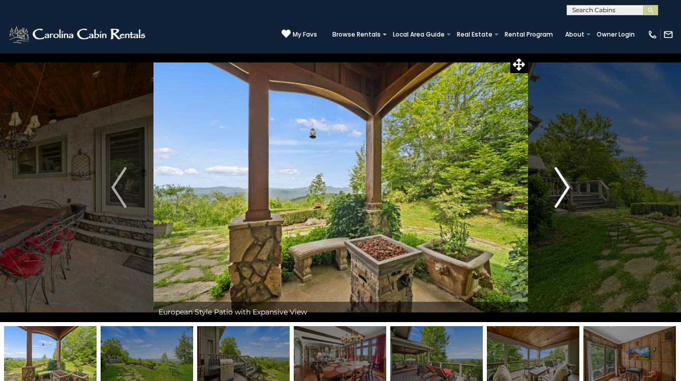
click at [562, 185] on img "Next" at bounding box center [561, 187] width 15 height 41
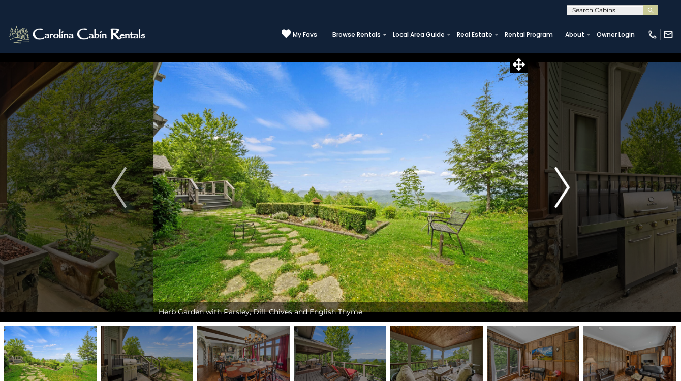
click at [562, 185] on img "Next" at bounding box center [561, 187] width 15 height 41
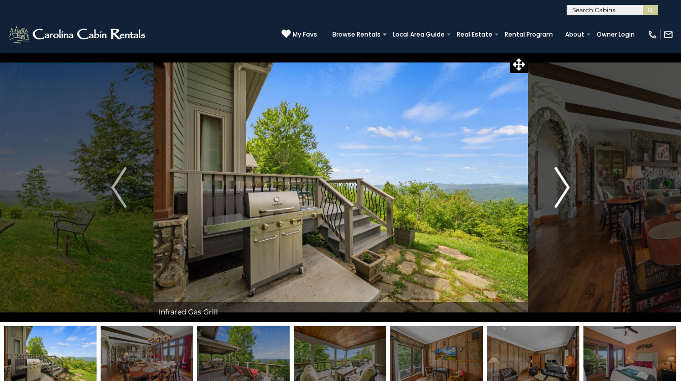
click at [562, 185] on img "Next" at bounding box center [561, 187] width 15 height 41
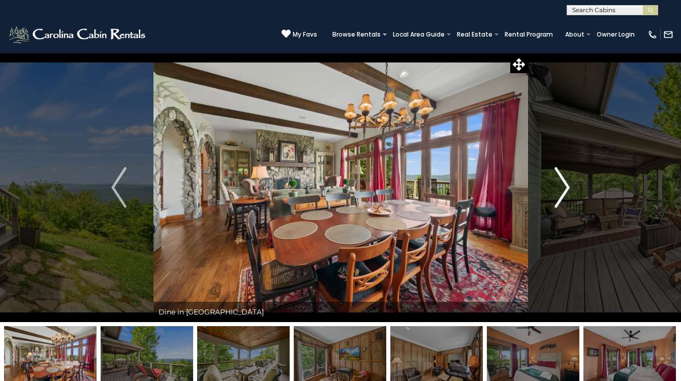
click at [562, 184] on img "Next" at bounding box center [561, 187] width 15 height 41
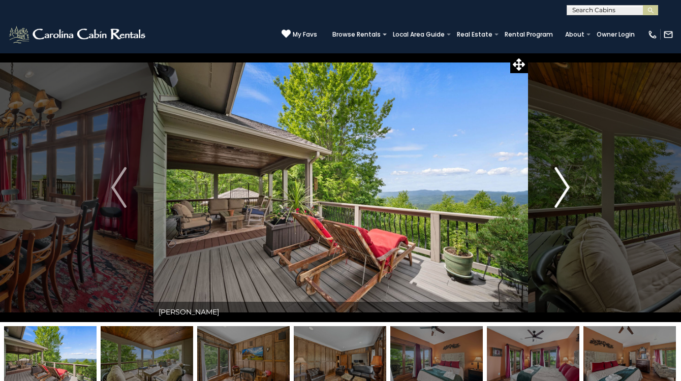
click at [562, 184] on img "Next" at bounding box center [561, 187] width 15 height 41
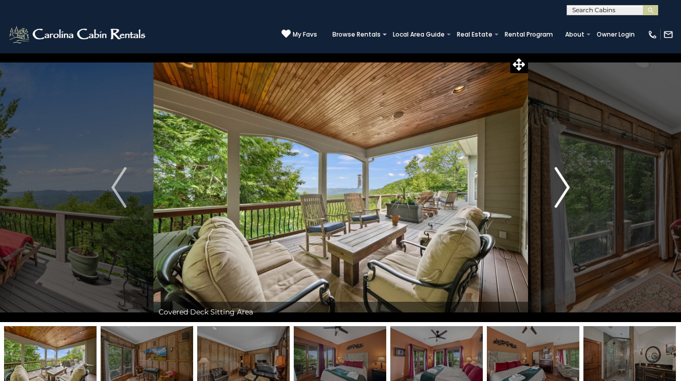
click at [562, 184] on img "Next" at bounding box center [561, 187] width 15 height 41
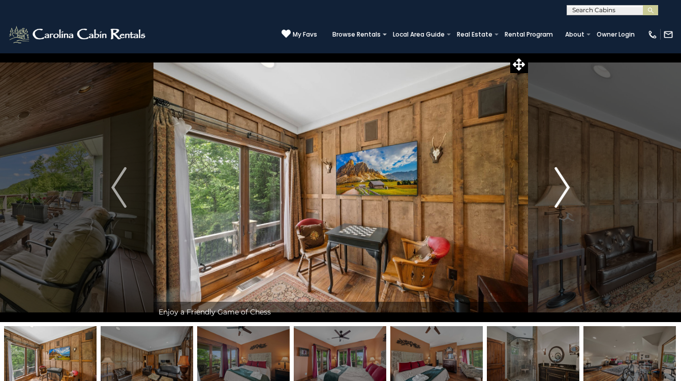
click at [562, 184] on img "Next" at bounding box center [561, 187] width 15 height 41
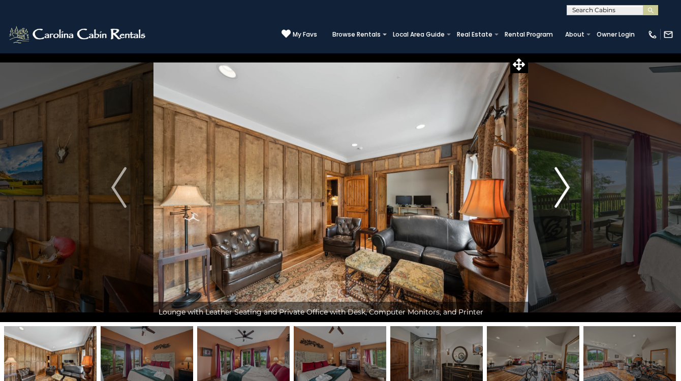
click at [564, 184] on img "Next" at bounding box center [561, 187] width 15 height 41
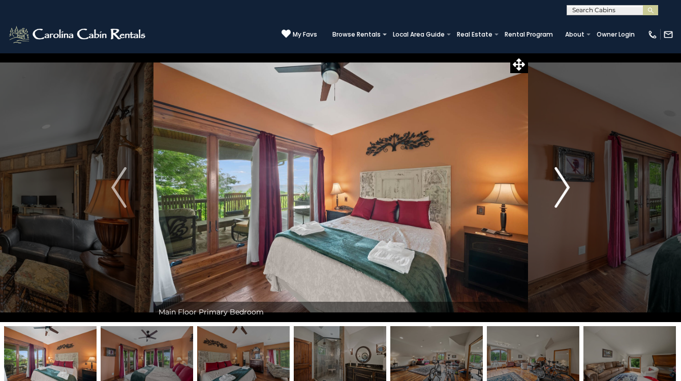
click at [564, 184] on img "Next" at bounding box center [561, 187] width 15 height 41
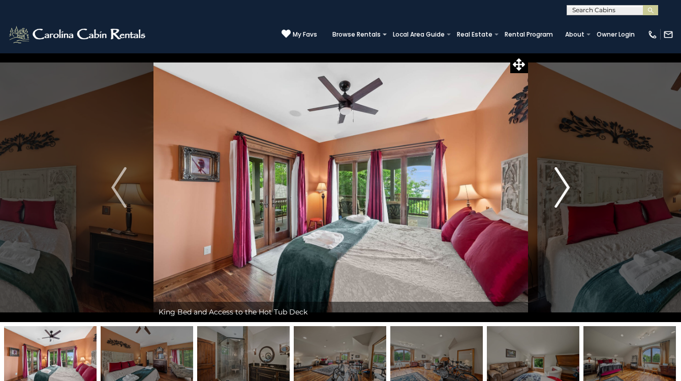
click at [564, 183] on img "Next" at bounding box center [561, 187] width 15 height 41
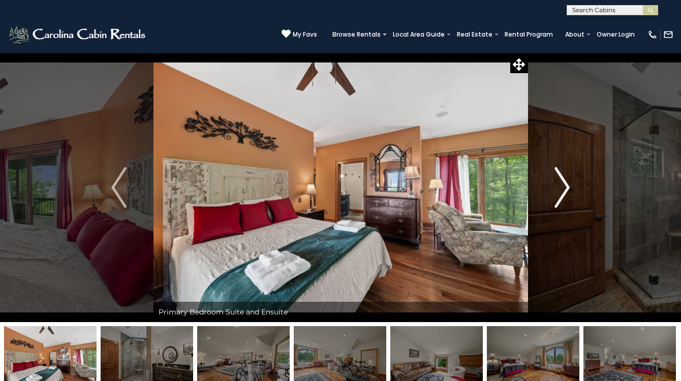
click at [564, 183] on img "Next" at bounding box center [561, 187] width 15 height 41
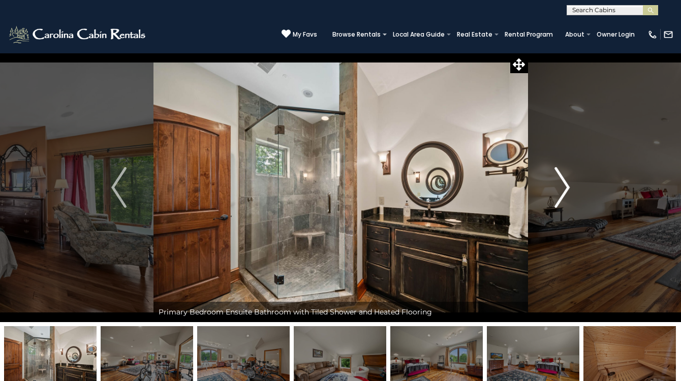
click at [565, 182] on img "Next" at bounding box center [561, 187] width 15 height 41
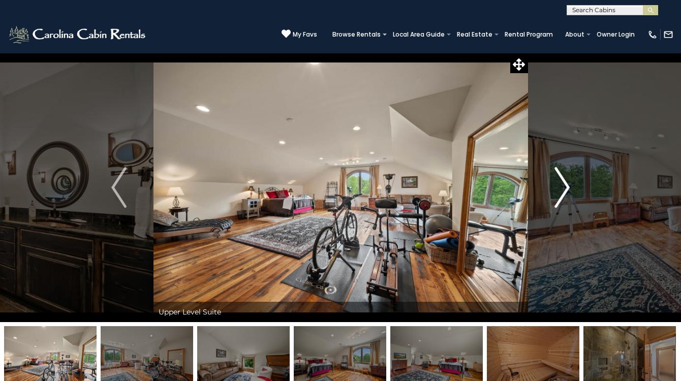
click at [565, 183] on img "Next" at bounding box center [561, 187] width 15 height 41
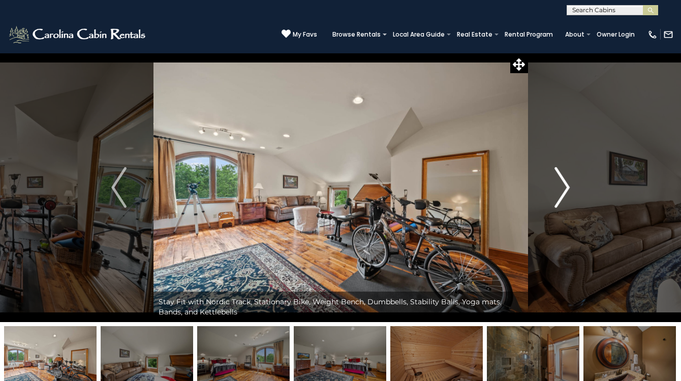
click at [565, 182] on img "Next" at bounding box center [561, 187] width 15 height 41
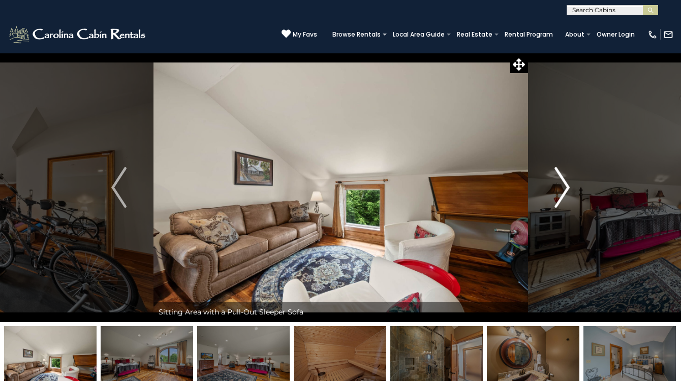
click at [565, 182] on img "Next" at bounding box center [561, 187] width 15 height 41
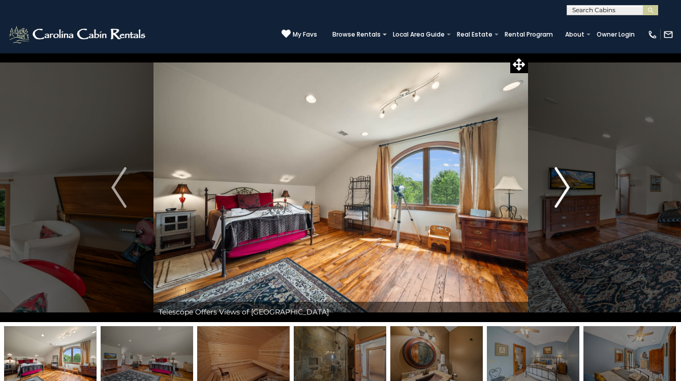
click at [565, 182] on img "Next" at bounding box center [561, 187] width 15 height 41
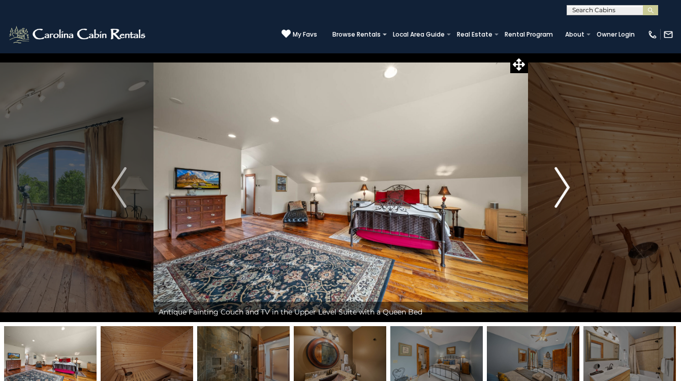
click at [565, 182] on img "Next" at bounding box center [561, 187] width 15 height 41
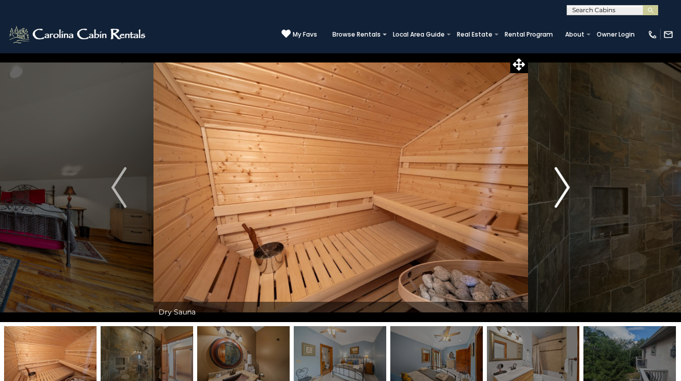
click at [565, 182] on img "Next" at bounding box center [561, 187] width 15 height 41
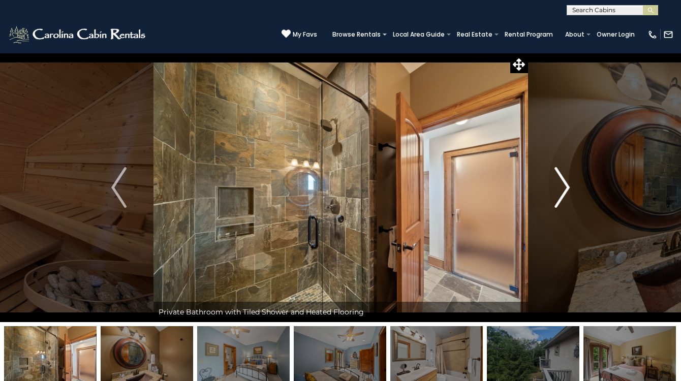
click at [565, 182] on img "Next" at bounding box center [561, 187] width 15 height 41
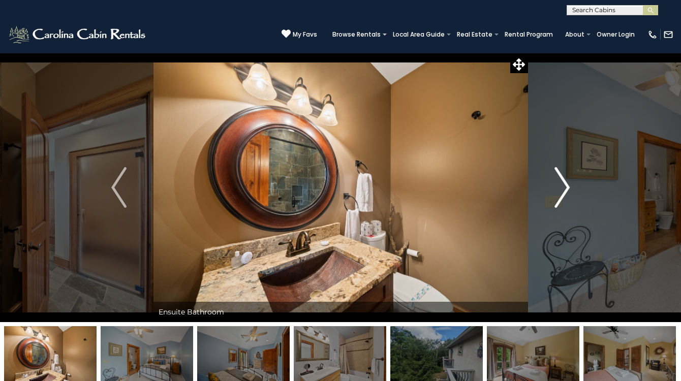
click at [565, 182] on img "Next" at bounding box center [561, 187] width 15 height 41
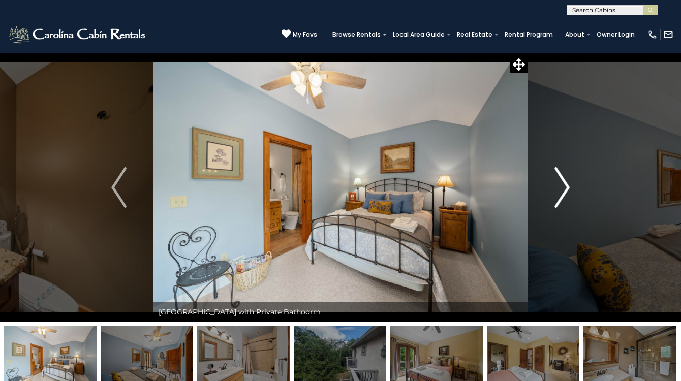
click at [565, 183] on img "Next" at bounding box center [561, 187] width 15 height 41
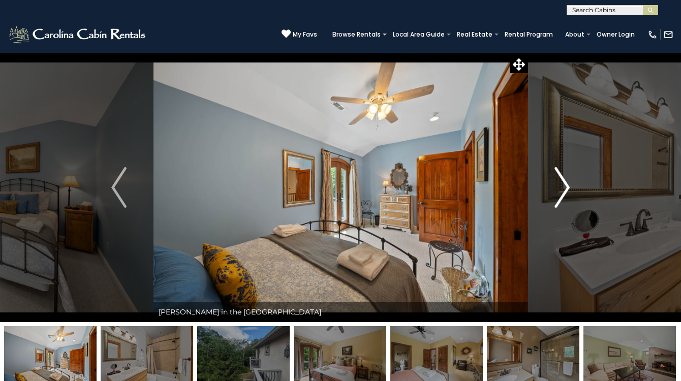
click at [565, 183] on img "Next" at bounding box center [561, 187] width 15 height 41
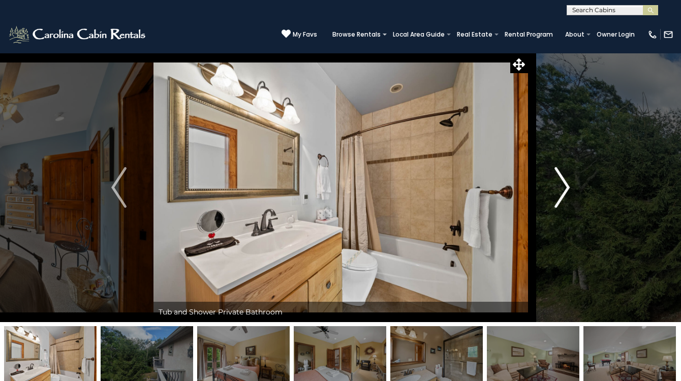
click at [565, 183] on img "Next" at bounding box center [561, 187] width 15 height 41
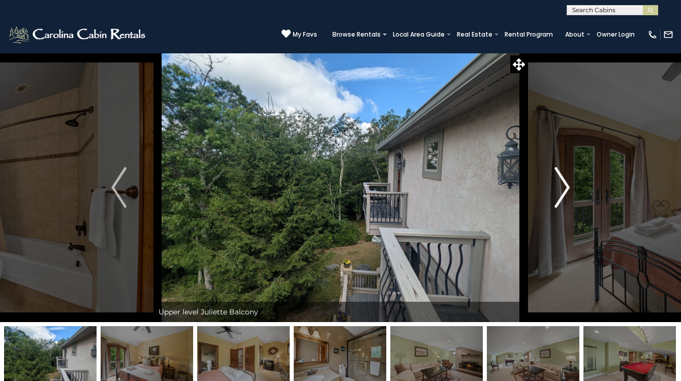
click at [565, 183] on img "Next" at bounding box center [561, 187] width 15 height 41
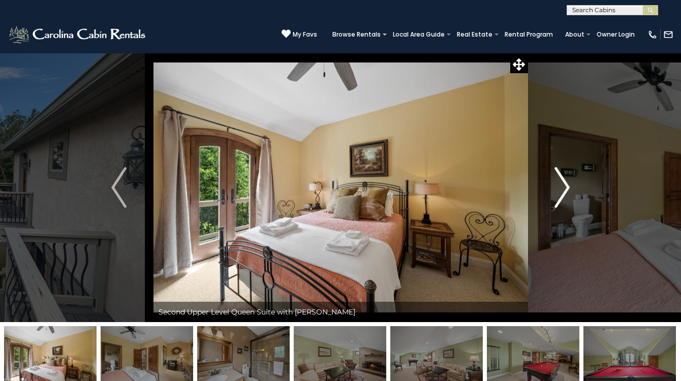
click at [564, 182] on img "Next" at bounding box center [561, 187] width 15 height 41
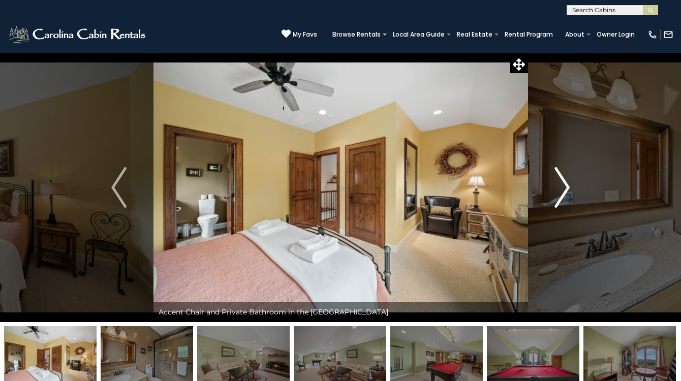
click at [564, 182] on img "Next" at bounding box center [561, 187] width 15 height 41
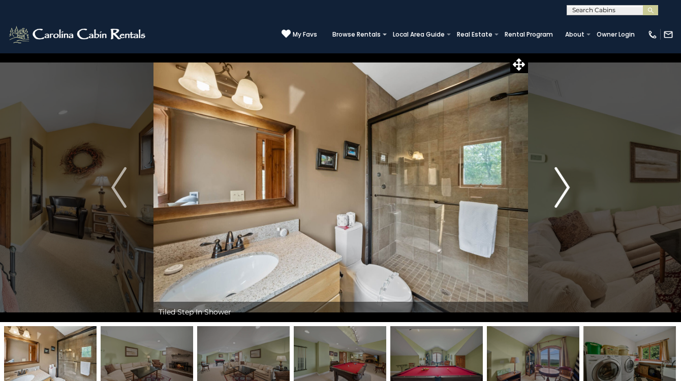
click at [564, 182] on img "Next" at bounding box center [561, 187] width 15 height 41
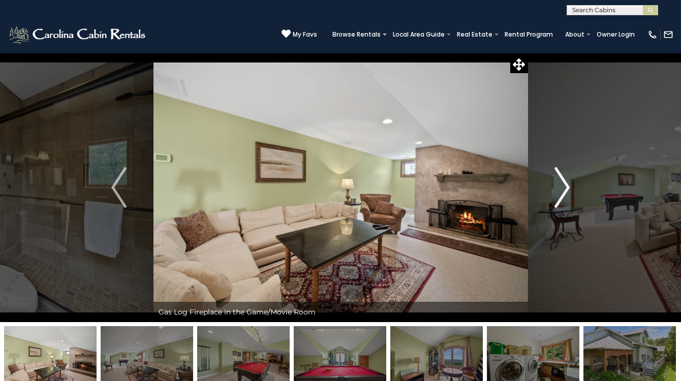
click at [564, 182] on img "Next" at bounding box center [561, 187] width 15 height 41
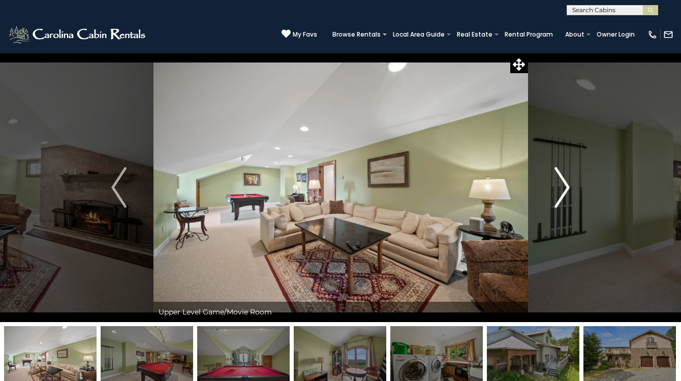
click at [564, 180] on img "Next" at bounding box center [561, 187] width 15 height 41
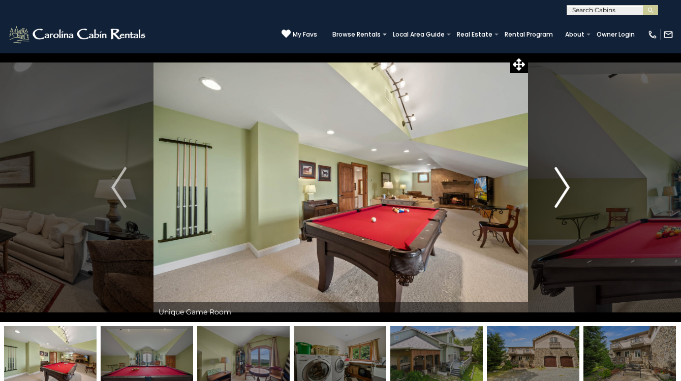
click at [564, 180] on img "Next" at bounding box center [561, 187] width 15 height 41
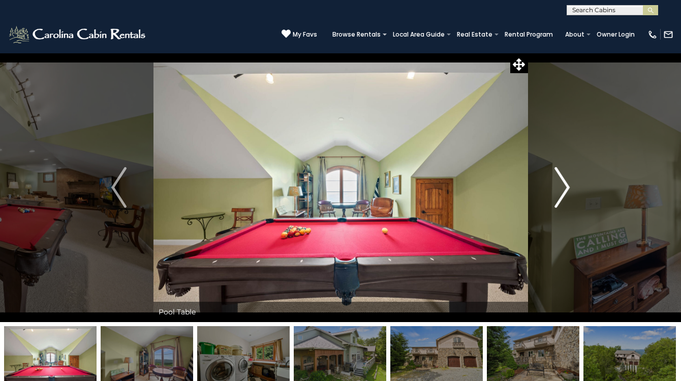
click at [564, 180] on img "Next" at bounding box center [561, 187] width 15 height 41
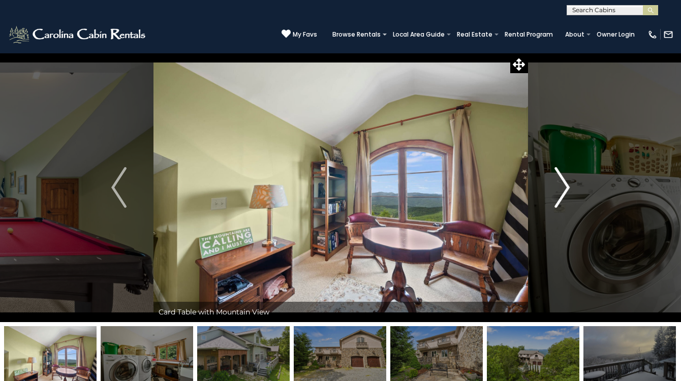
click at [564, 180] on img "Next" at bounding box center [561, 187] width 15 height 41
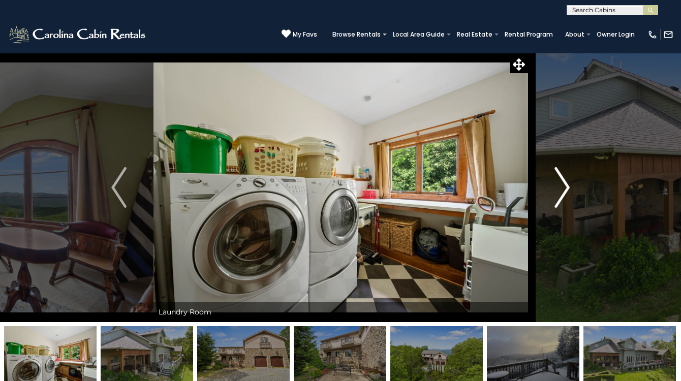
click at [564, 180] on img "Next" at bounding box center [561, 187] width 15 height 41
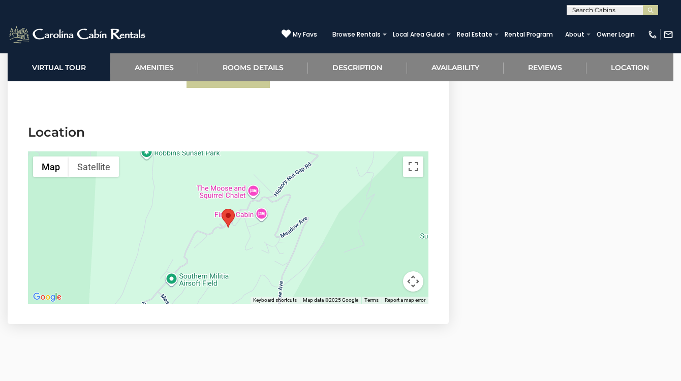
scroll to position [3218, 0]
click at [416, 156] on button "Toggle fullscreen view" at bounding box center [413, 166] width 20 height 20
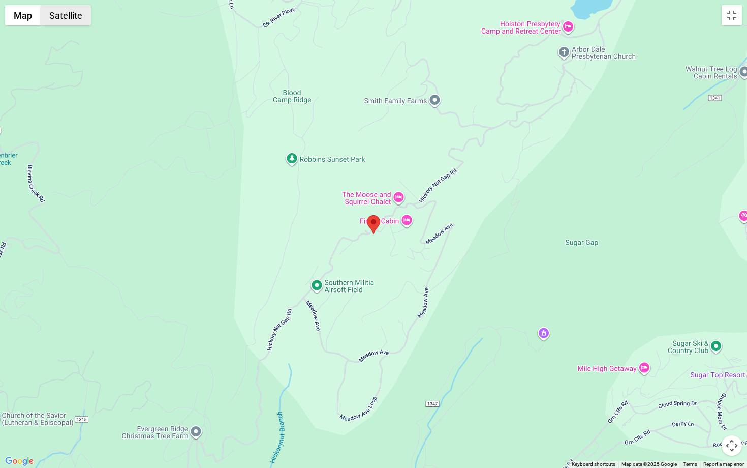
click at [77, 12] on button "Satellite" at bounding box center [66, 15] width 50 height 20
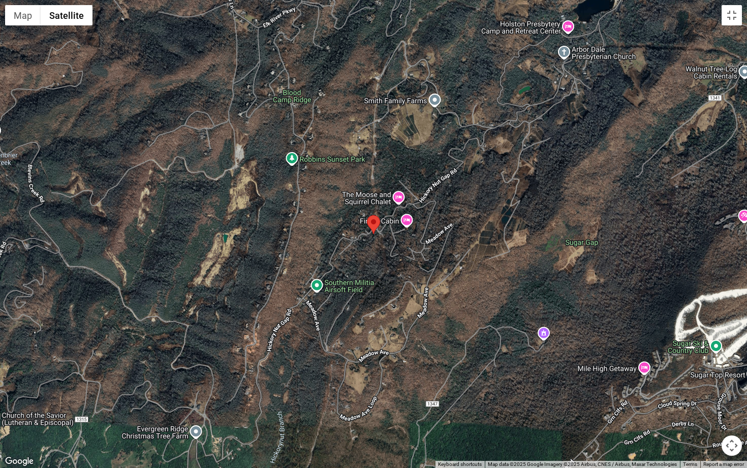
click at [680, 381] on button "Map camera controls" at bounding box center [732, 445] width 20 height 20
click at [680, 381] on button "Zoom out" at bounding box center [706, 445] width 20 height 20
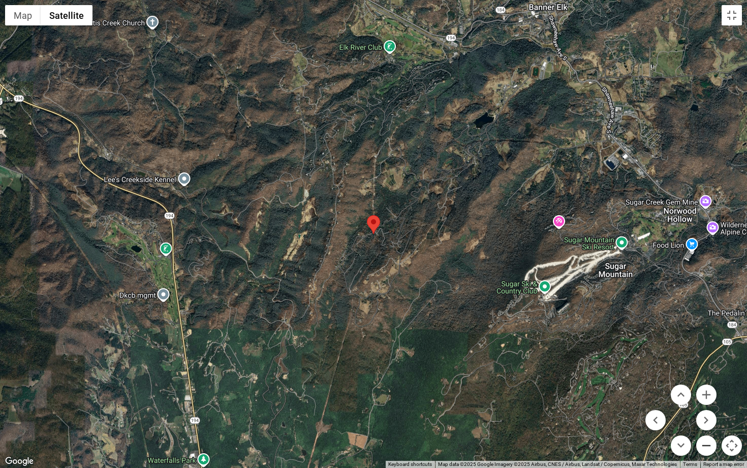
click at [680, 381] on button "Zoom out" at bounding box center [706, 445] width 20 height 20
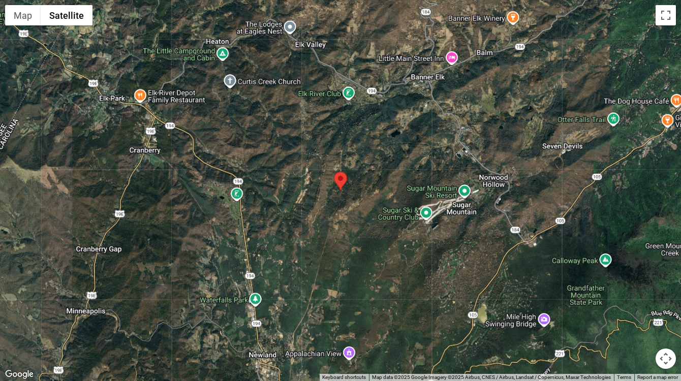
scroll to position [778, 0]
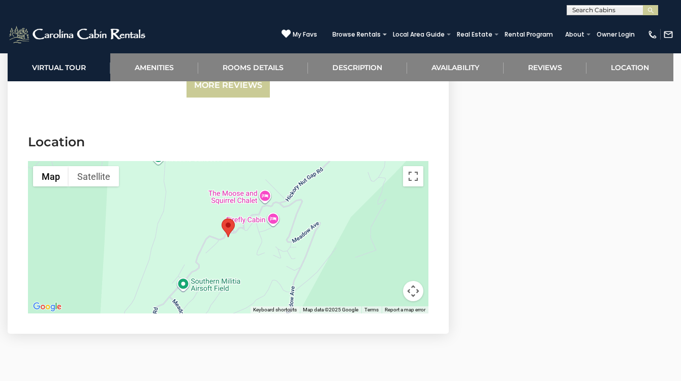
scroll to position [2868, 0]
click at [408, 282] on button "Map camera controls" at bounding box center [413, 292] width 20 height 20
click at [413, 167] on button "Toggle fullscreen view" at bounding box center [413, 177] width 20 height 20
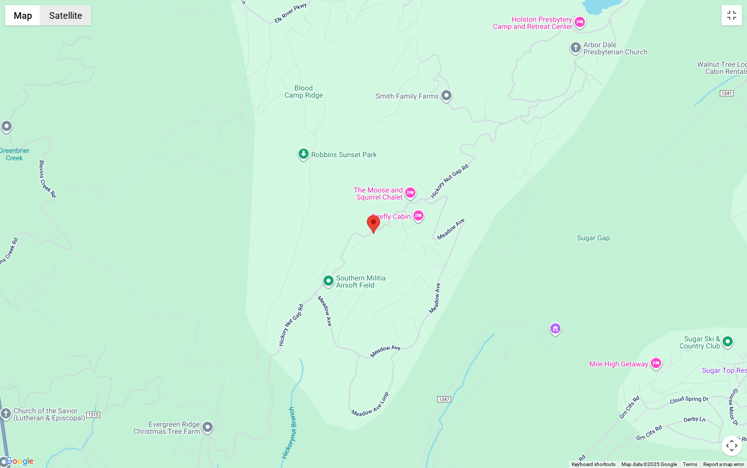
click at [72, 20] on button "Satellite" at bounding box center [66, 15] width 50 height 20
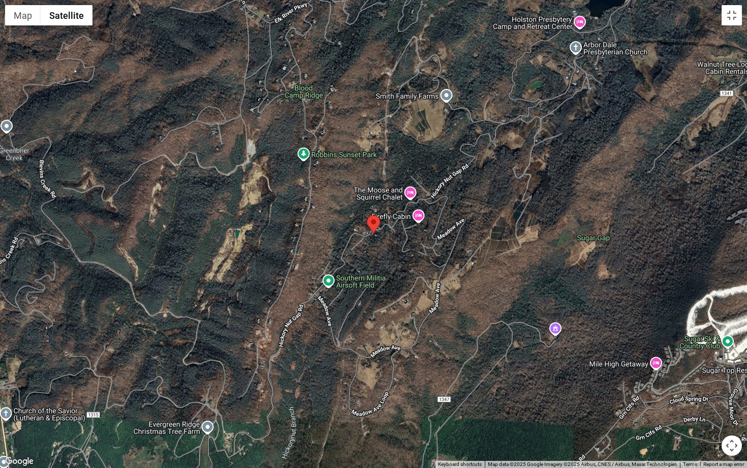
click at [680, 381] on button "Map camera controls" at bounding box center [732, 445] width 20 height 20
click at [680, 381] on button "Zoom out" at bounding box center [706, 445] width 20 height 20
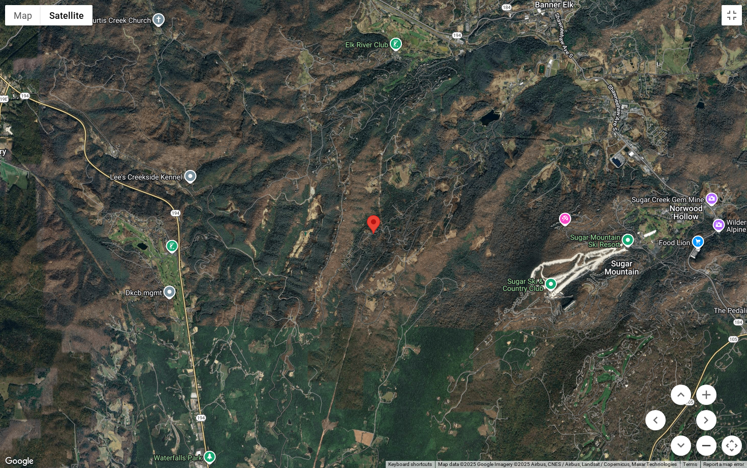
click at [680, 381] on button "Zoom out" at bounding box center [706, 445] width 20 height 20
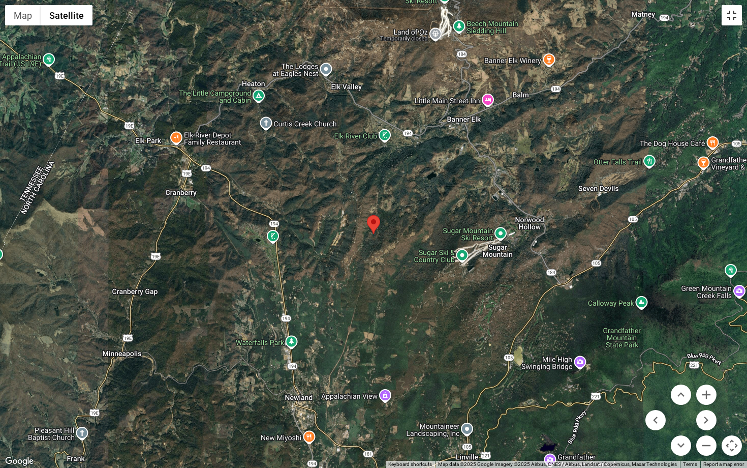
click at [680, 19] on button "Toggle fullscreen view" at bounding box center [732, 15] width 20 height 20
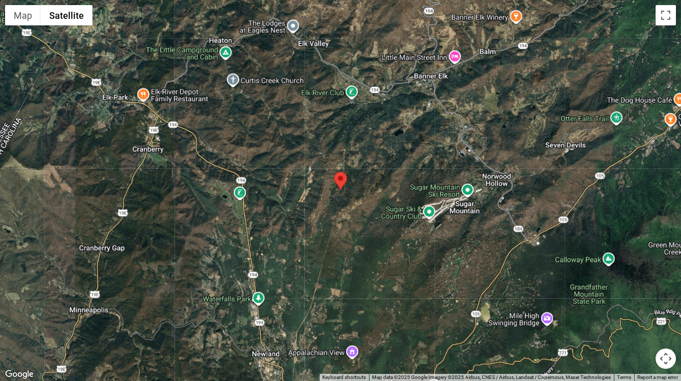
scroll to position [0, 0]
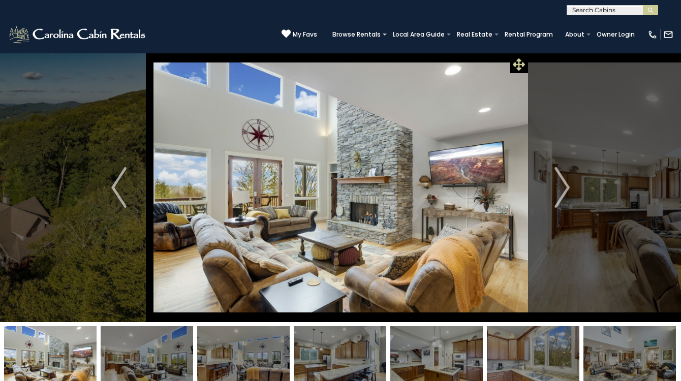
click at [519, 66] on icon at bounding box center [519, 64] width 12 height 12
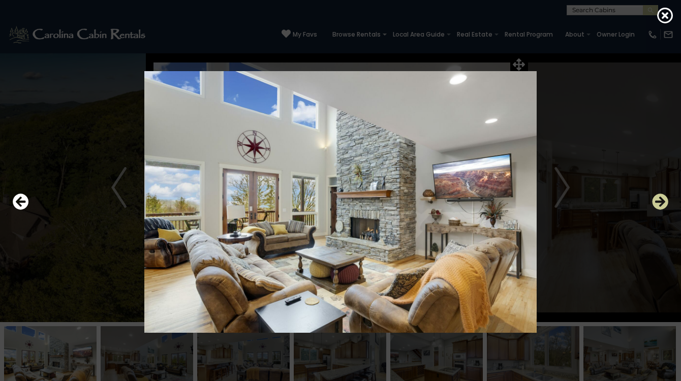
click at [658, 203] on icon "Next" at bounding box center [660, 202] width 16 height 16
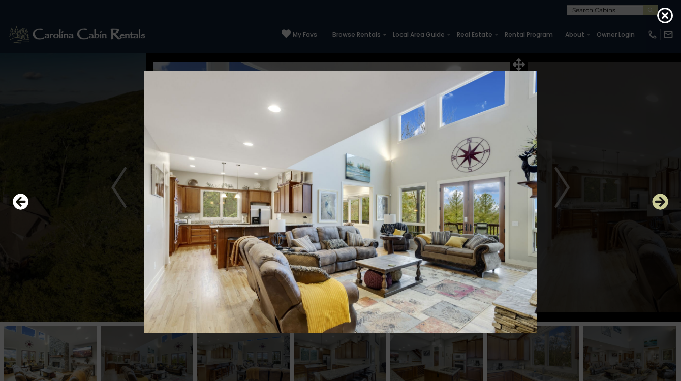
click at [658, 203] on icon "Next" at bounding box center [660, 202] width 16 height 16
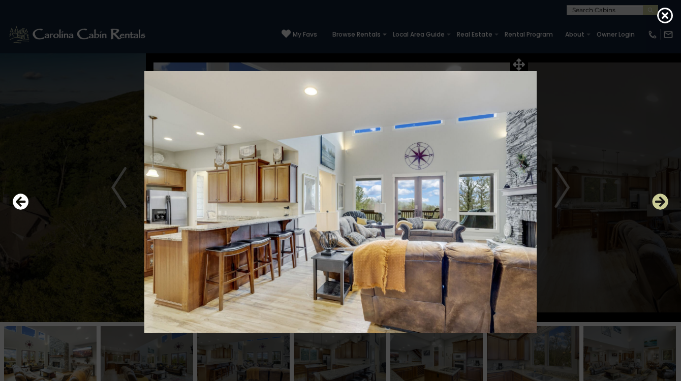
click at [658, 203] on icon "Next" at bounding box center [660, 202] width 16 height 16
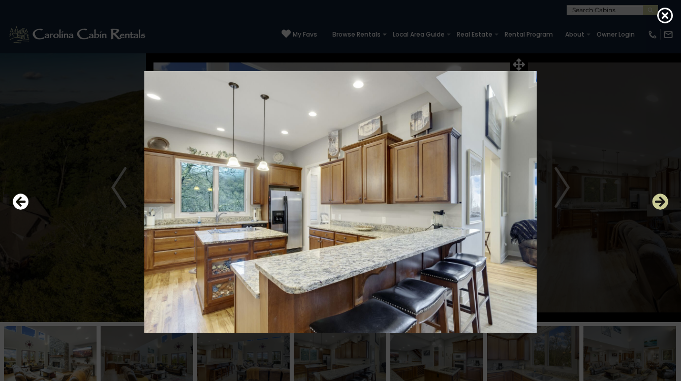
click at [658, 203] on icon "Next" at bounding box center [660, 202] width 16 height 16
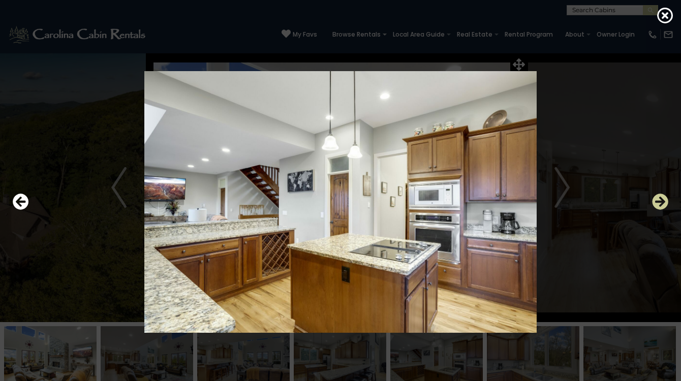
click at [658, 203] on icon "Next" at bounding box center [660, 202] width 16 height 16
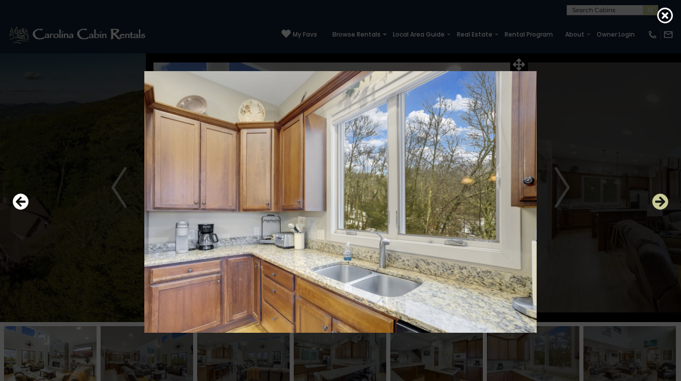
click at [658, 203] on icon "Next" at bounding box center [660, 202] width 16 height 16
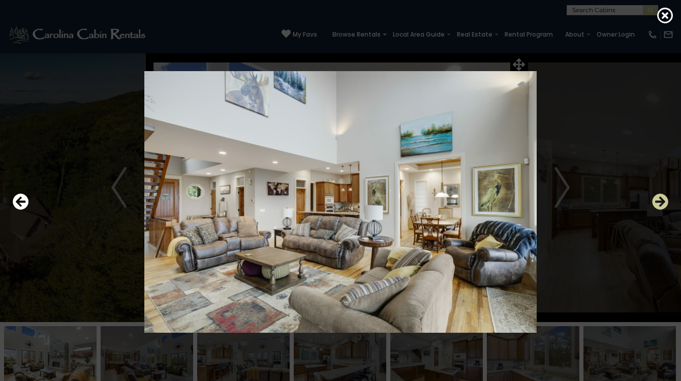
click at [657, 203] on icon "Next" at bounding box center [660, 202] width 16 height 16
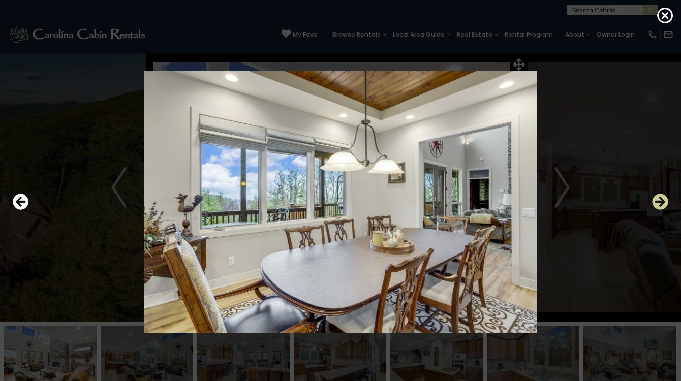
click at [660, 203] on icon "Next" at bounding box center [660, 202] width 16 height 16
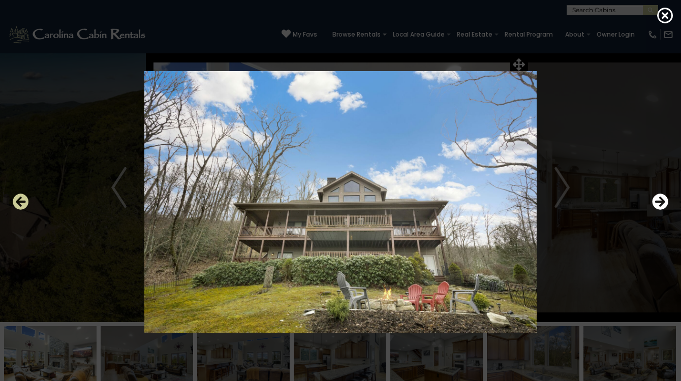
click at [17, 201] on icon "Previous" at bounding box center [21, 202] width 16 height 16
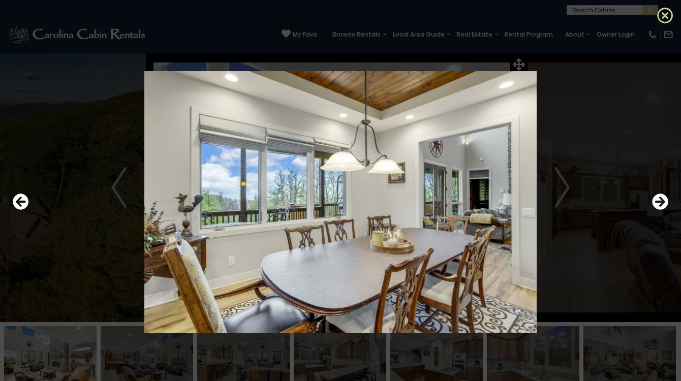
click at [666, 16] on icon at bounding box center [665, 15] width 16 height 16
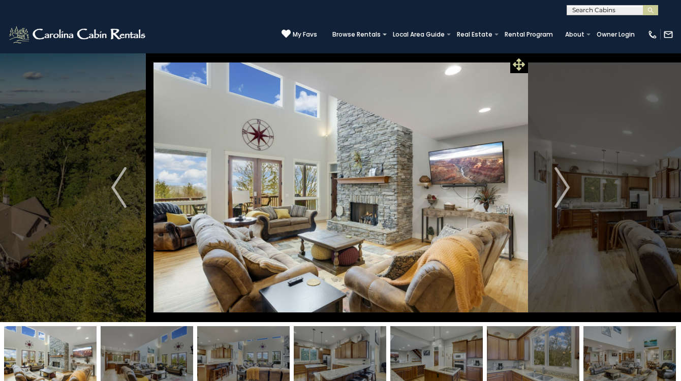
click at [524, 64] on icon at bounding box center [519, 64] width 12 height 12
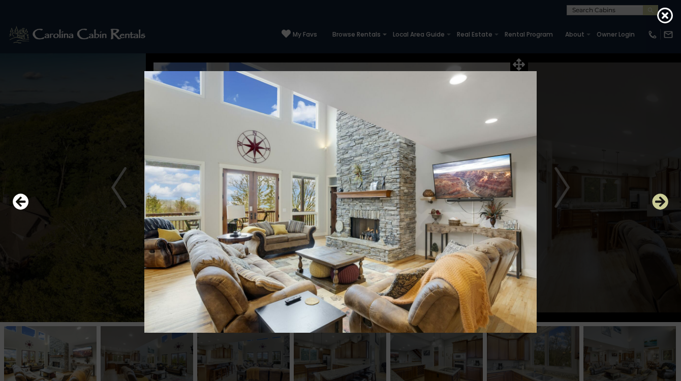
click at [659, 203] on icon "Next" at bounding box center [660, 202] width 16 height 16
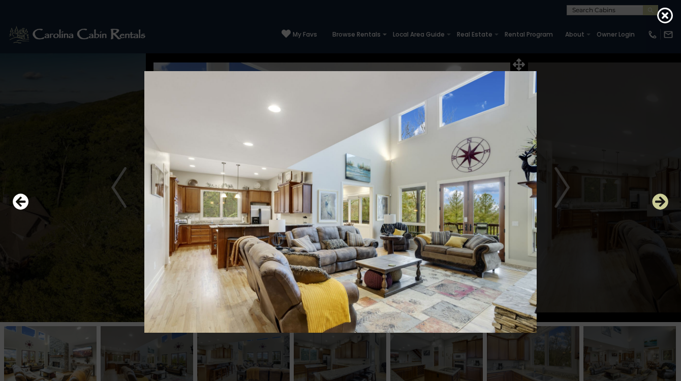
click at [659, 203] on icon "Next" at bounding box center [660, 202] width 16 height 16
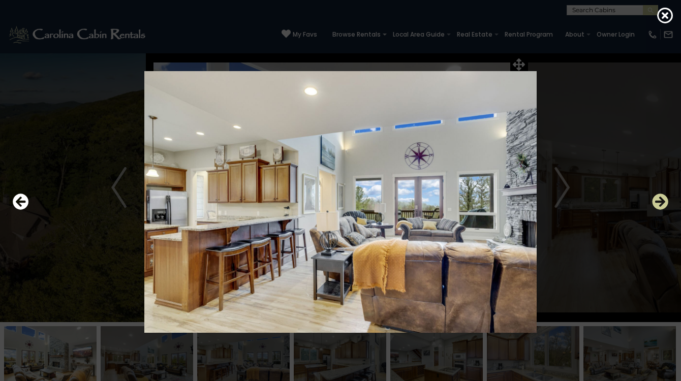
click at [659, 203] on icon "Next" at bounding box center [660, 202] width 16 height 16
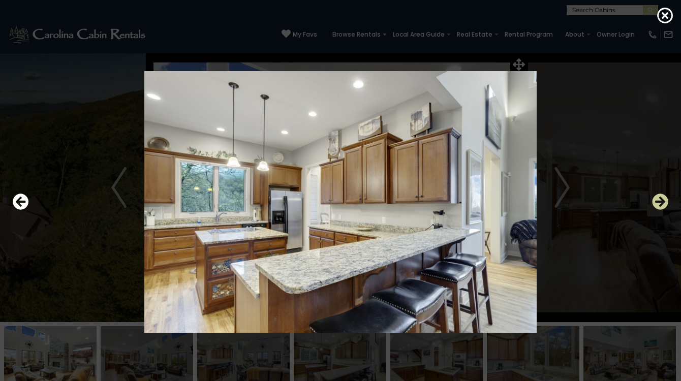
click at [659, 203] on icon "Next" at bounding box center [660, 202] width 16 height 16
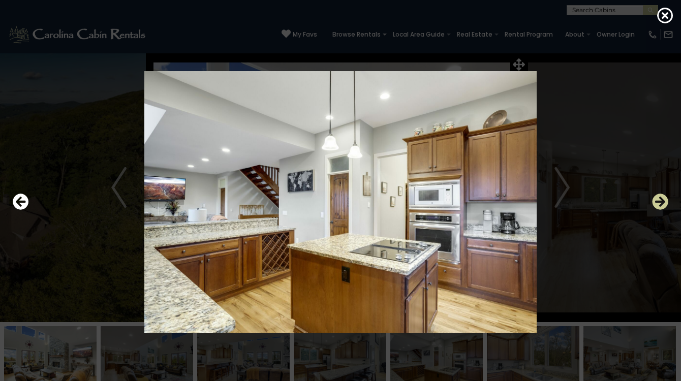
click at [659, 203] on icon "Next" at bounding box center [660, 202] width 16 height 16
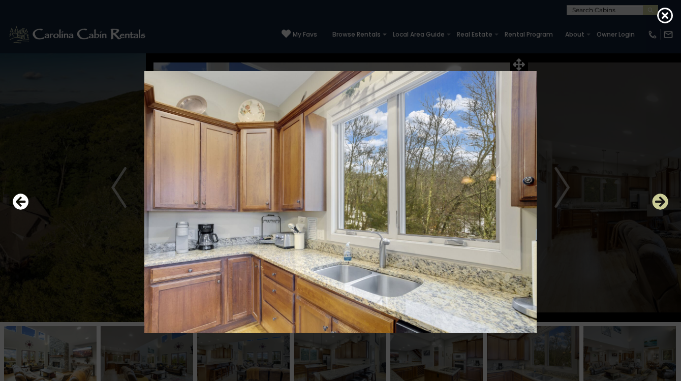
click at [659, 203] on icon "Next" at bounding box center [660, 202] width 16 height 16
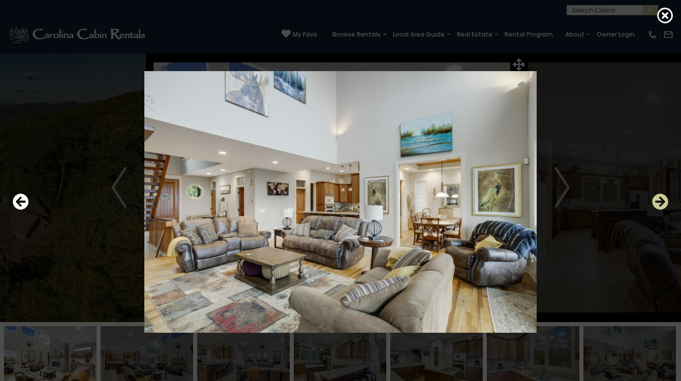
click at [659, 203] on icon "Next" at bounding box center [660, 202] width 16 height 16
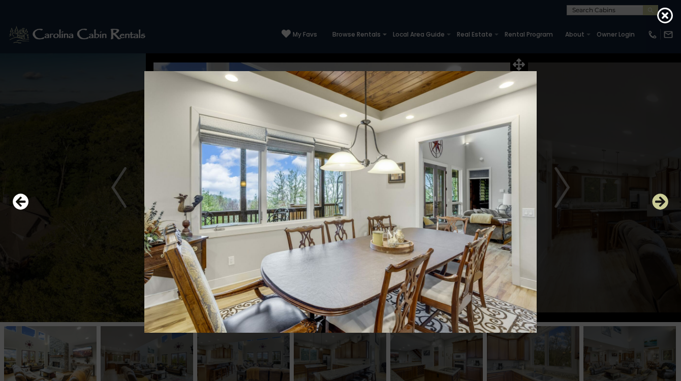
click at [659, 203] on icon "Next" at bounding box center [660, 202] width 16 height 16
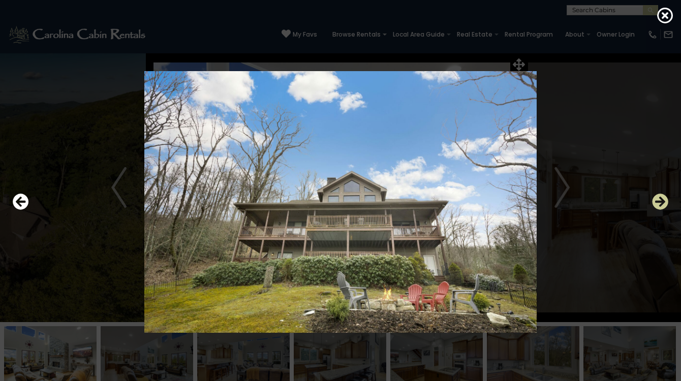
click at [659, 203] on icon "Next" at bounding box center [660, 202] width 16 height 16
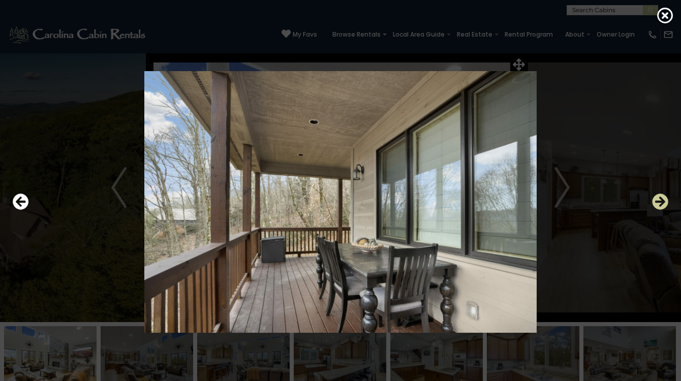
click at [659, 203] on icon "Next" at bounding box center [660, 202] width 16 height 16
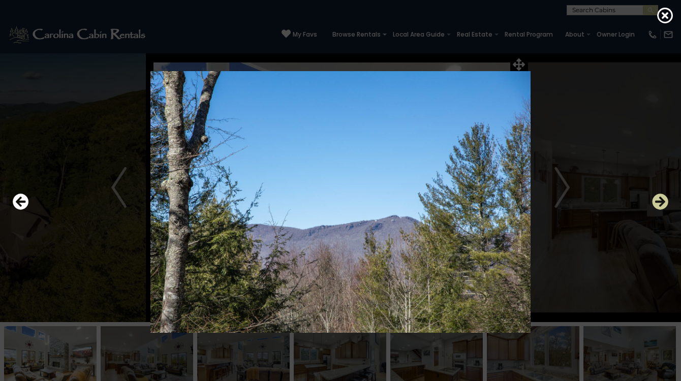
click at [659, 203] on icon "Next" at bounding box center [660, 202] width 16 height 16
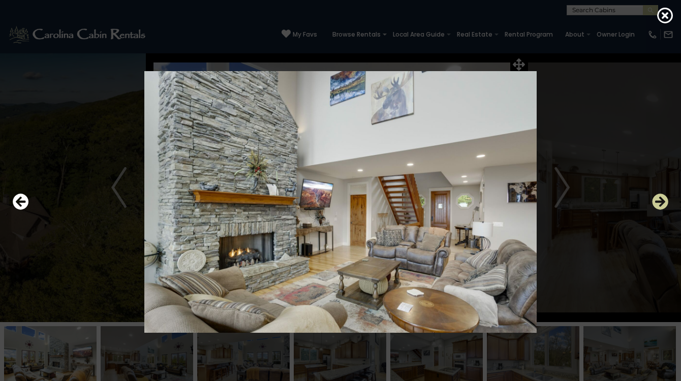
click at [659, 203] on icon "Next" at bounding box center [660, 202] width 16 height 16
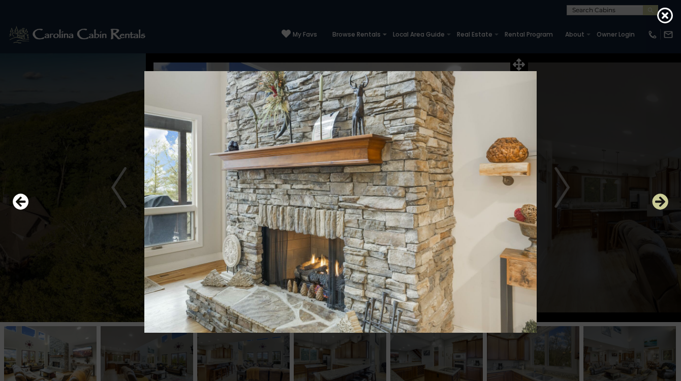
click at [659, 202] on icon "Next" at bounding box center [660, 202] width 16 height 16
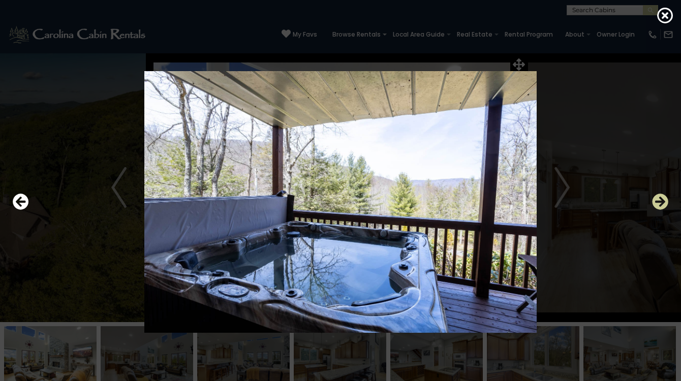
click at [659, 202] on icon "Next" at bounding box center [660, 202] width 16 height 16
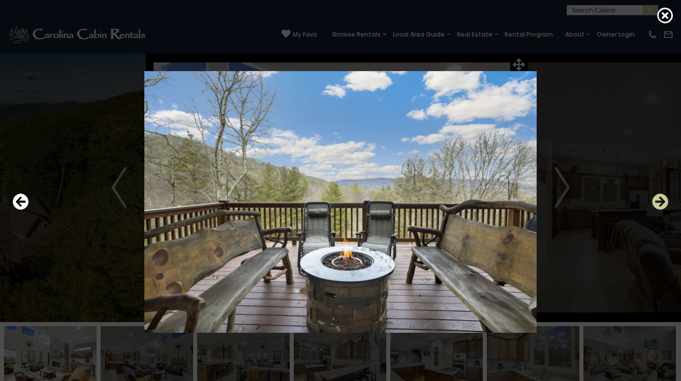
click at [659, 202] on icon "Next" at bounding box center [660, 202] width 16 height 16
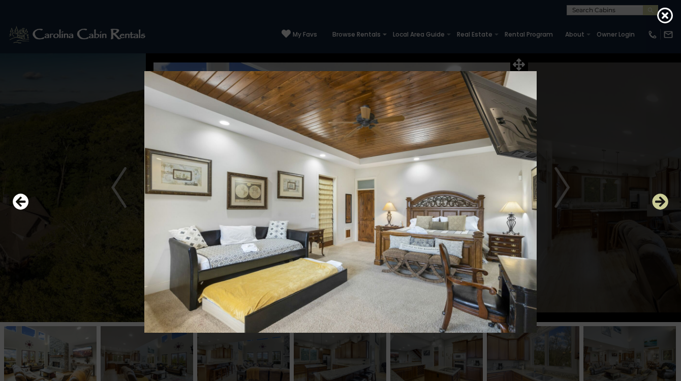
click at [660, 203] on icon "Next" at bounding box center [660, 202] width 16 height 16
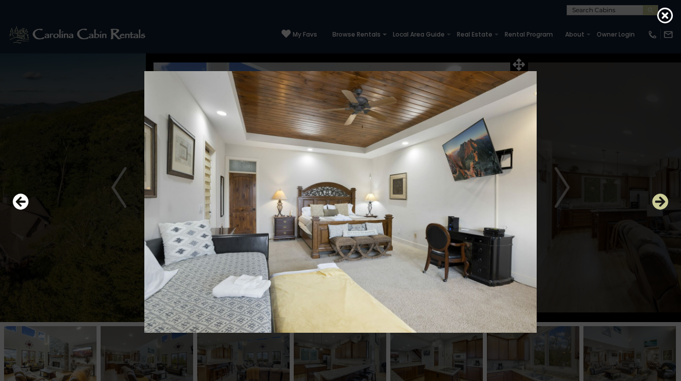
click at [660, 202] on icon "Next" at bounding box center [660, 202] width 16 height 16
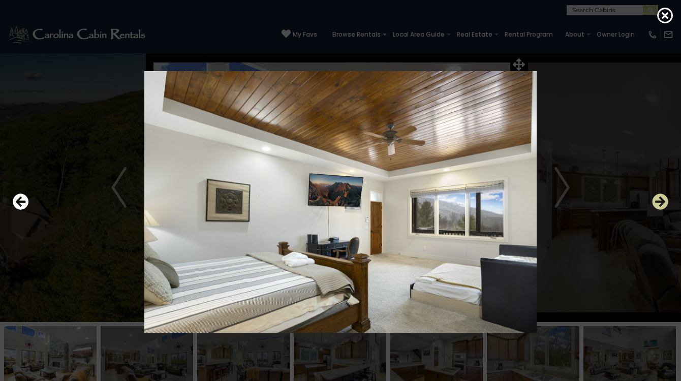
click at [660, 202] on icon "Next" at bounding box center [660, 202] width 16 height 16
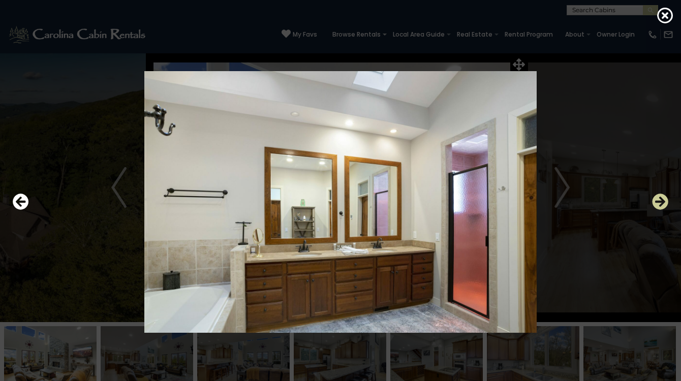
click at [660, 202] on icon "Next" at bounding box center [660, 202] width 16 height 16
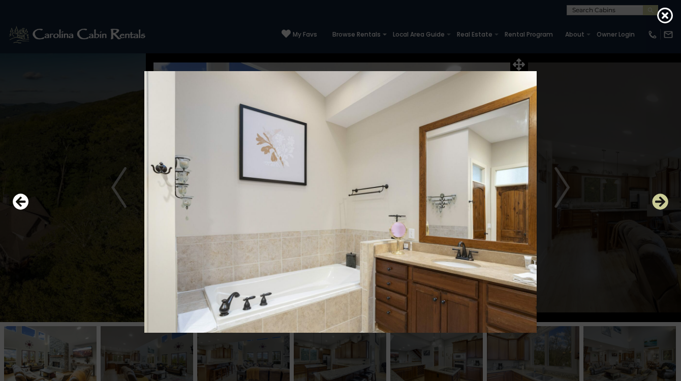
click at [660, 202] on icon "Next" at bounding box center [660, 202] width 16 height 16
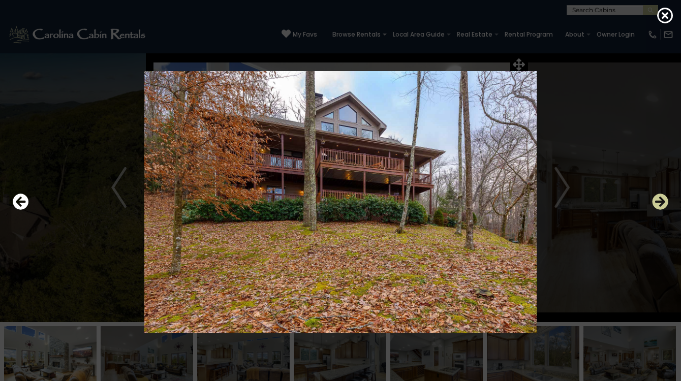
click at [660, 202] on icon "Next" at bounding box center [660, 202] width 16 height 16
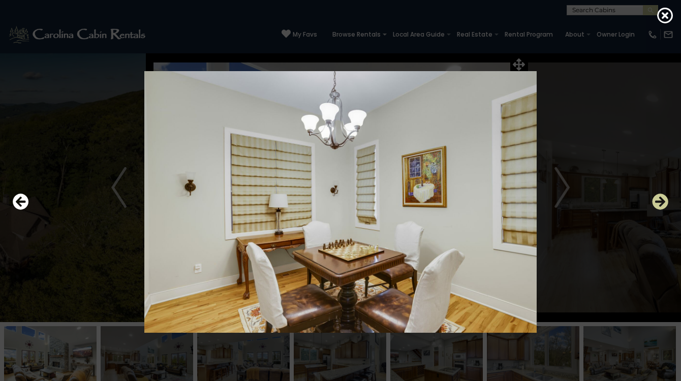
click at [660, 202] on icon "Next" at bounding box center [660, 202] width 16 height 16
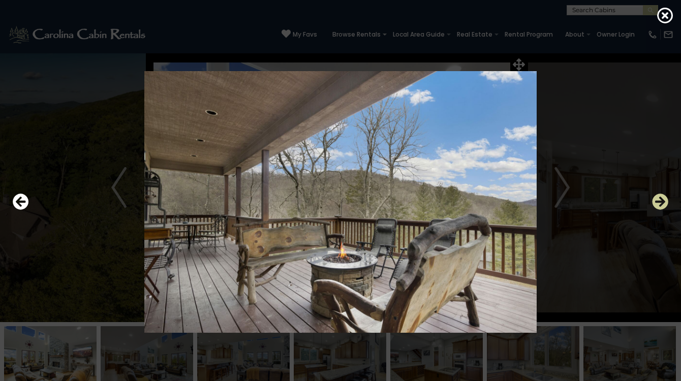
click at [660, 202] on icon "Next" at bounding box center [660, 202] width 16 height 16
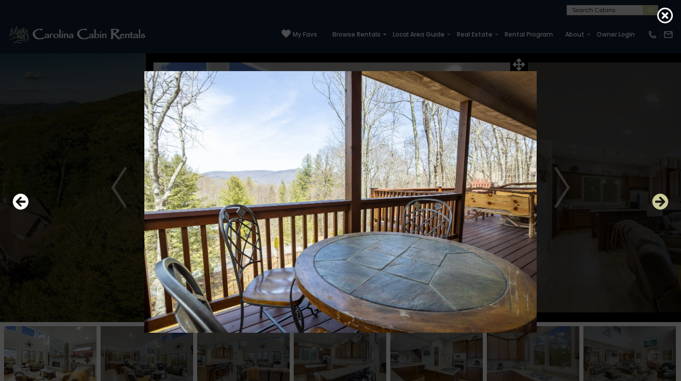
click at [660, 203] on icon "Next" at bounding box center [660, 202] width 16 height 16
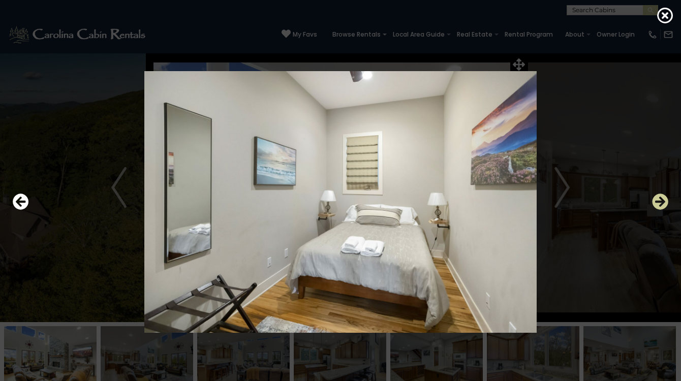
click at [660, 203] on icon "Next" at bounding box center [660, 202] width 16 height 16
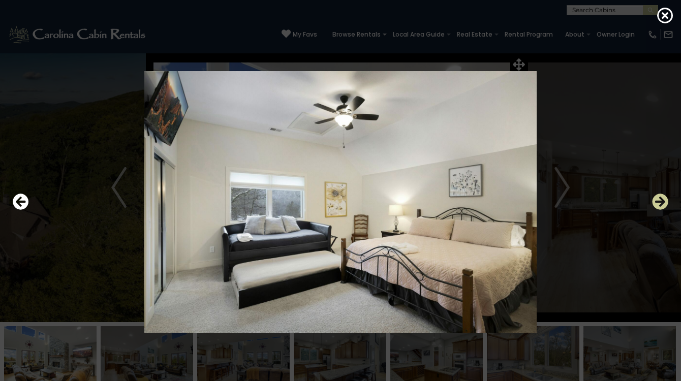
click at [660, 203] on icon "Next" at bounding box center [660, 202] width 16 height 16
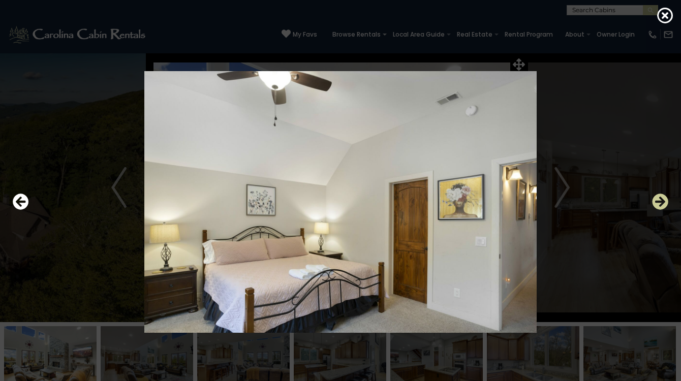
click at [660, 203] on icon "Next" at bounding box center [660, 202] width 16 height 16
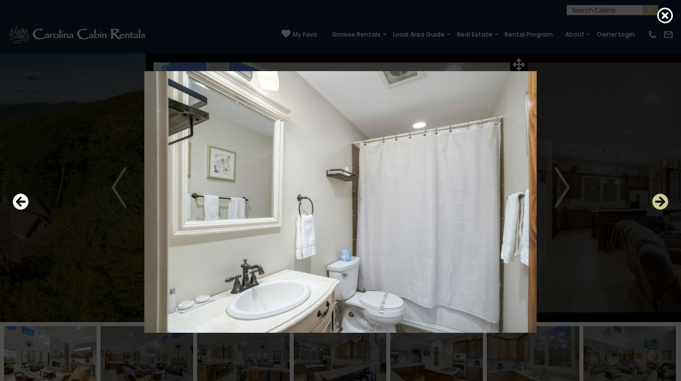
click at [660, 203] on icon "Next" at bounding box center [660, 202] width 16 height 16
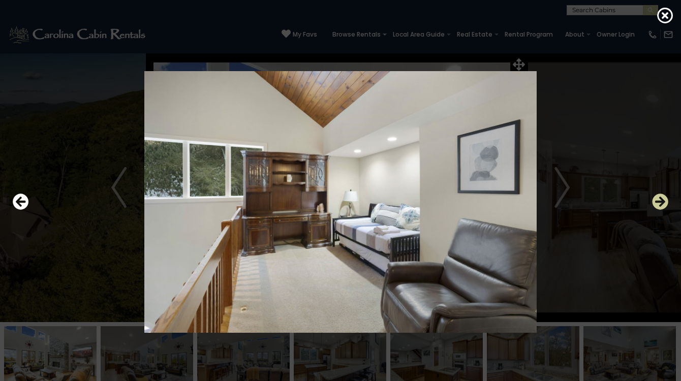
click at [660, 203] on icon "Next" at bounding box center [660, 202] width 16 height 16
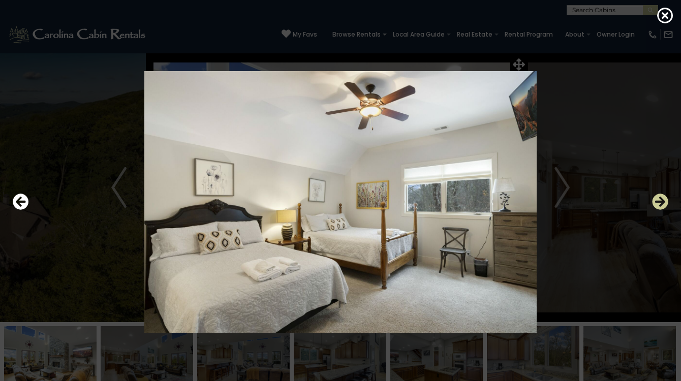
click at [660, 203] on icon "Next" at bounding box center [660, 202] width 16 height 16
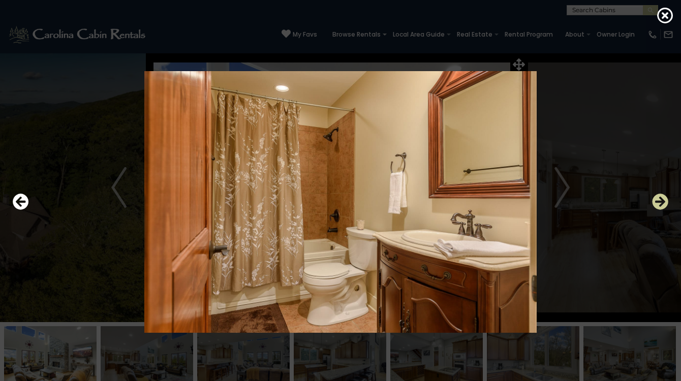
click at [660, 203] on icon "Next" at bounding box center [660, 202] width 16 height 16
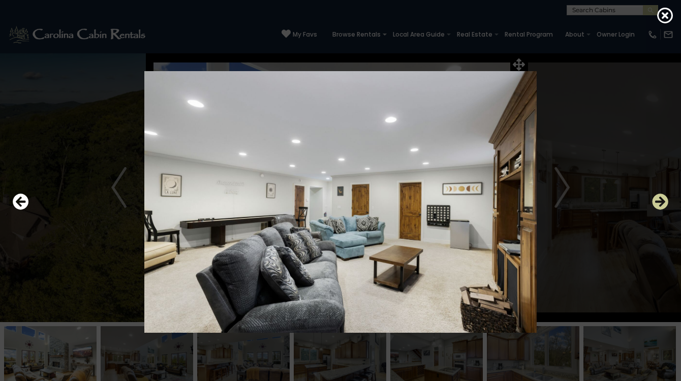
click at [660, 203] on icon "Next" at bounding box center [660, 202] width 16 height 16
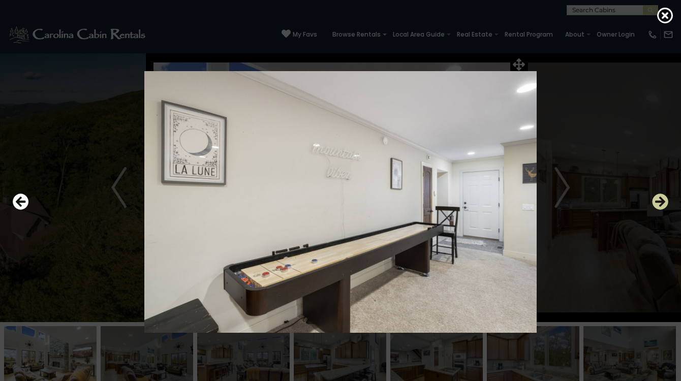
click at [660, 203] on icon "Next" at bounding box center [660, 202] width 16 height 16
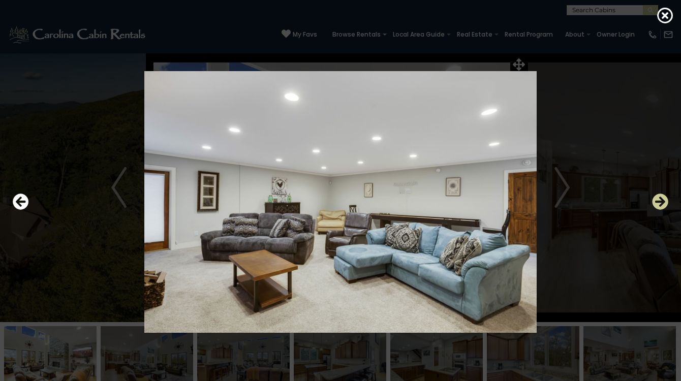
click at [659, 202] on icon "Next" at bounding box center [660, 202] width 16 height 16
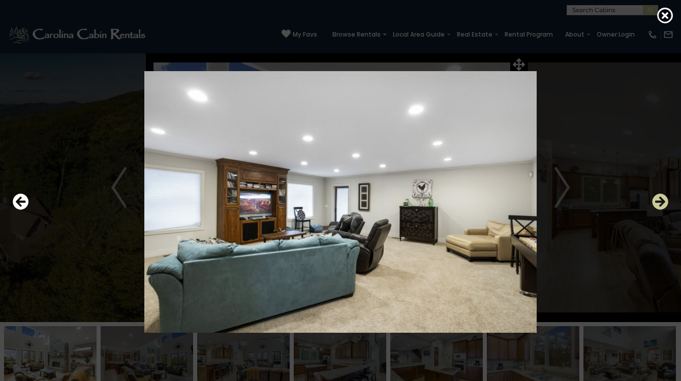
click at [659, 202] on icon "Next" at bounding box center [660, 202] width 16 height 16
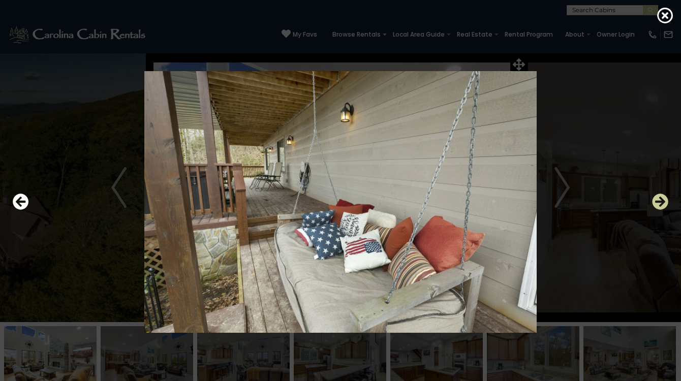
click at [659, 202] on icon "Next" at bounding box center [660, 202] width 16 height 16
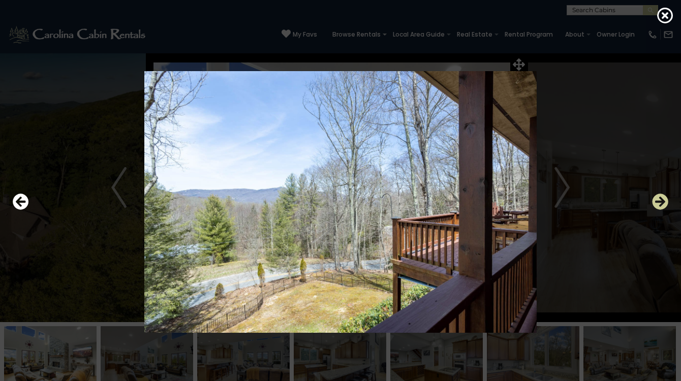
click at [659, 202] on icon "Next" at bounding box center [660, 202] width 16 height 16
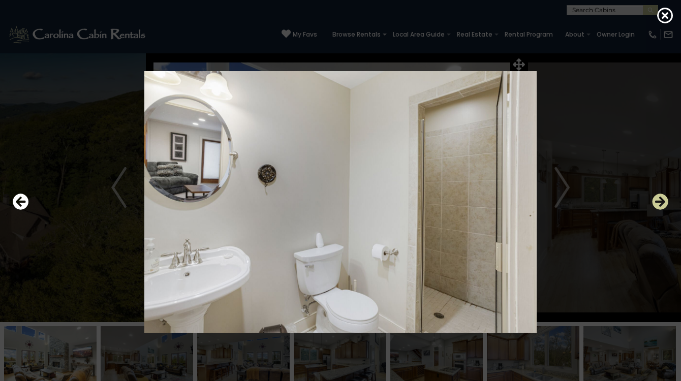
click at [659, 202] on icon "Next" at bounding box center [660, 202] width 16 height 16
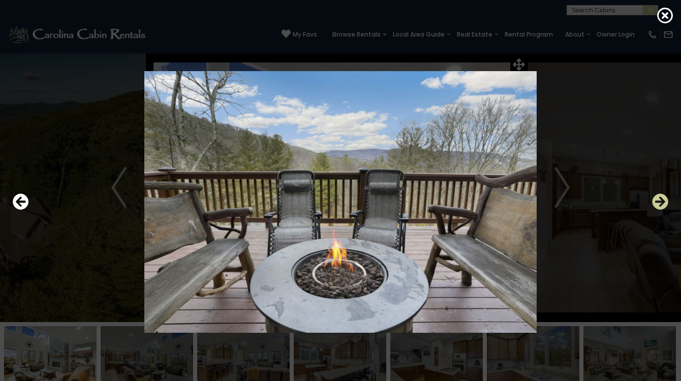
click at [659, 202] on icon "Next" at bounding box center [660, 202] width 16 height 16
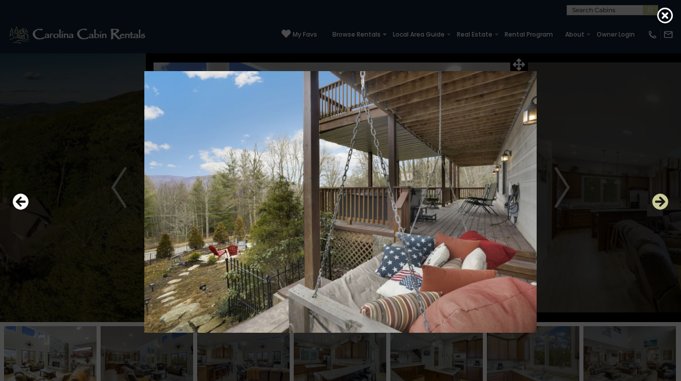
click at [659, 202] on icon "Next" at bounding box center [660, 202] width 16 height 16
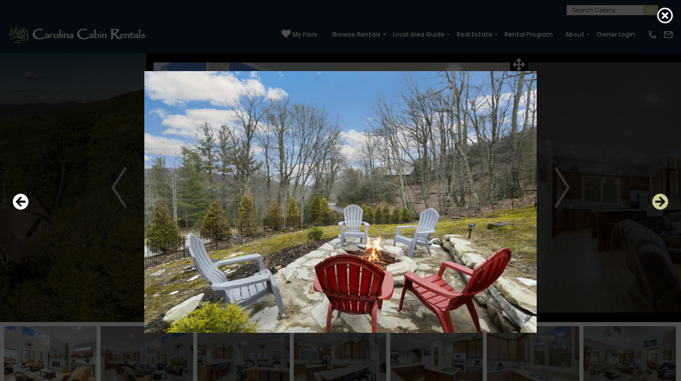
click at [659, 203] on icon "Next" at bounding box center [660, 202] width 16 height 16
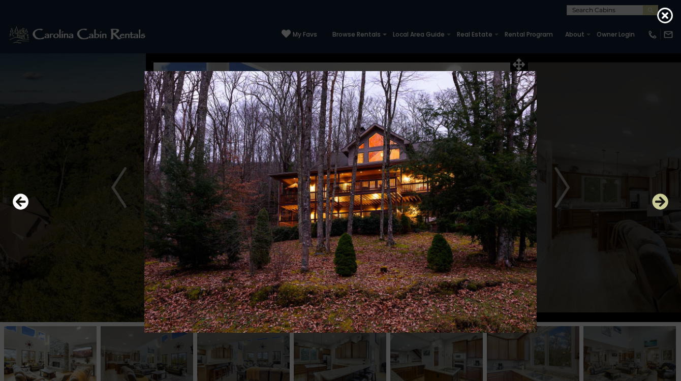
click at [659, 203] on icon "Next" at bounding box center [660, 202] width 16 height 16
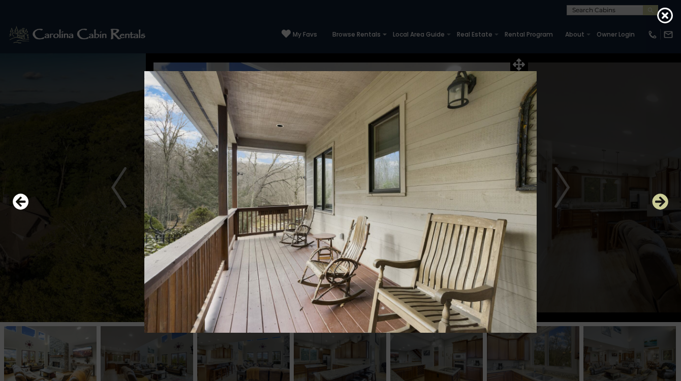
click at [659, 203] on icon "Next" at bounding box center [660, 202] width 16 height 16
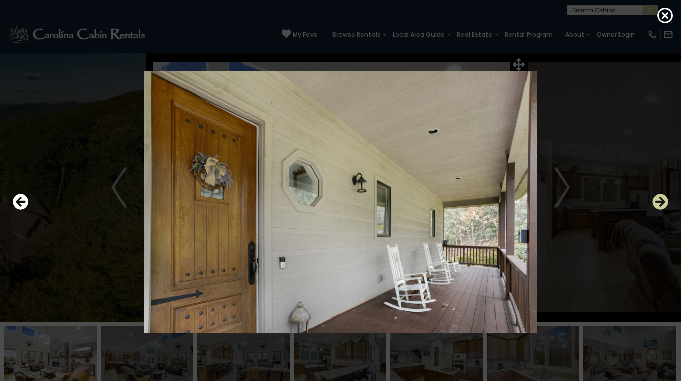
click at [659, 203] on icon "Next" at bounding box center [660, 202] width 16 height 16
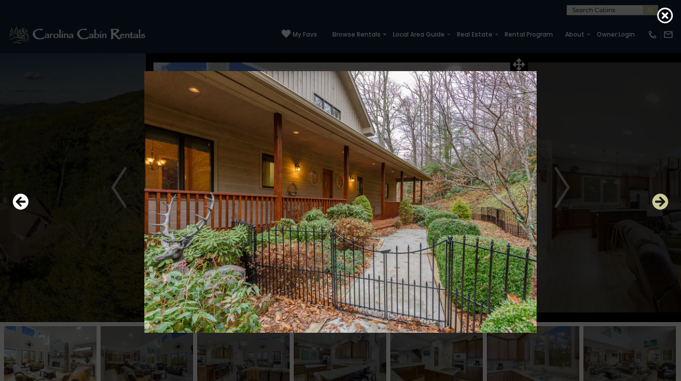
click at [659, 203] on icon "Next" at bounding box center [660, 202] width 16 height 16
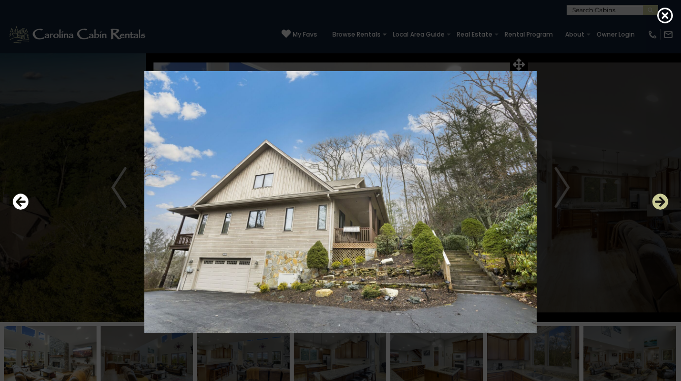
click at [659, 203] on icon "Next" at bounding box center [660, 202] width 16 height 16
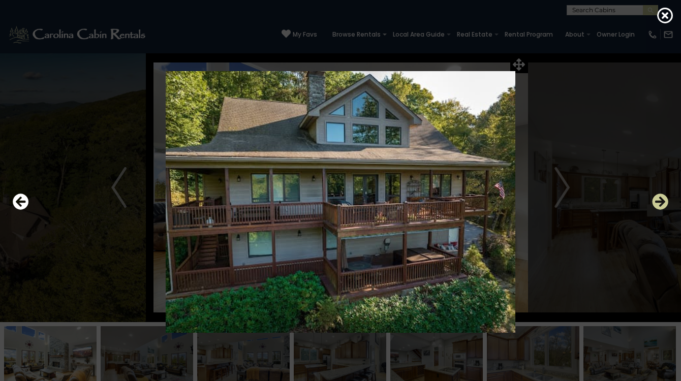
click at [659, 203] on icon "Next" at bounding box center [660, 202] width 16 height 16
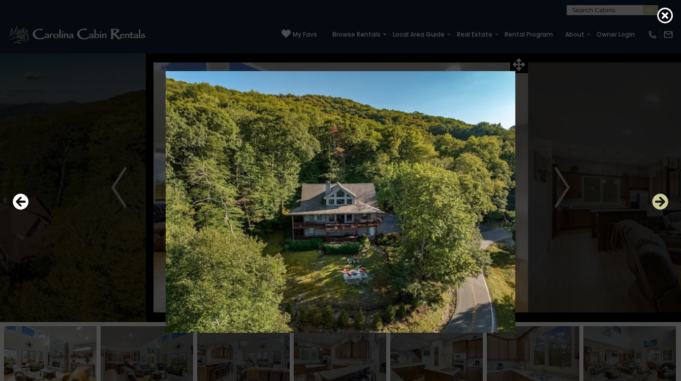
click at [659, 203] on icon "Next" at bounding box center [660, 202] width 16 height 16
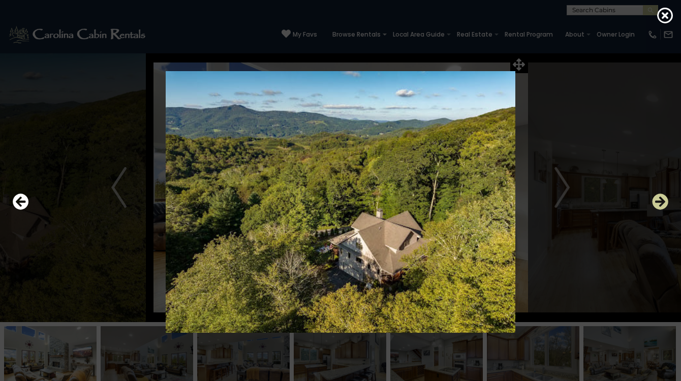
click at [659, 203] on icon "Next" at bounding box center [660, 202] width 16 height 16
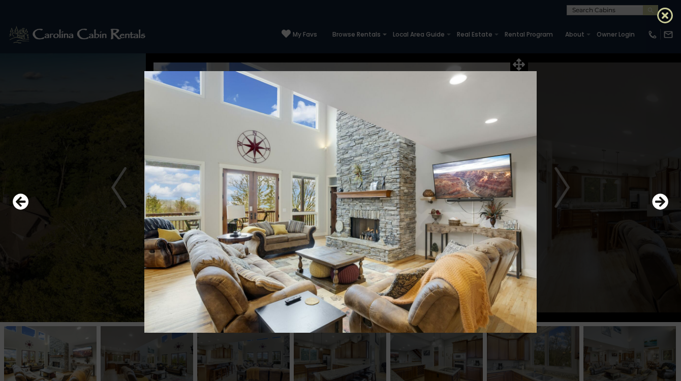
click at [662, 16] on icon at bounding box center [665, 15] width 16 height 16
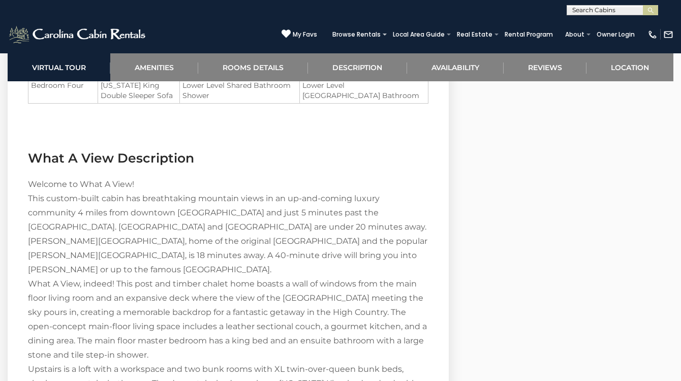
scroll to position [1359, 0]
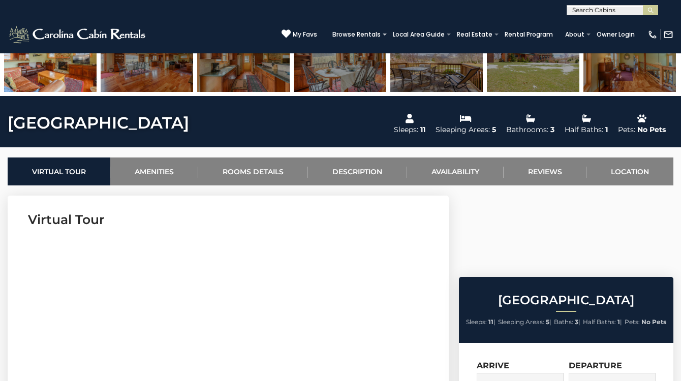
scroll to position [289, 0]
